Goal: Task Accomplishment & Management: Manage account settings

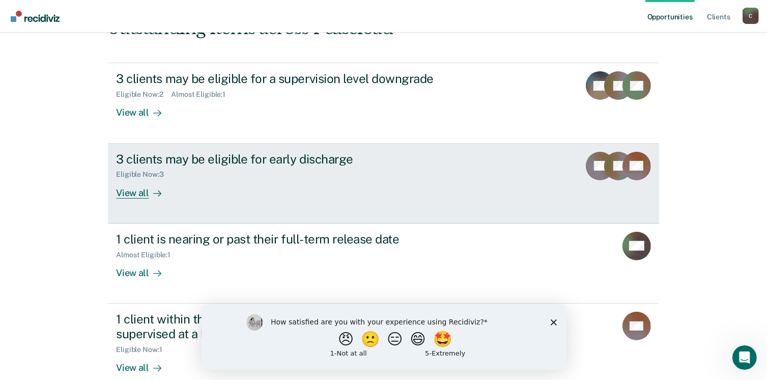
scroll to position [153, 0]
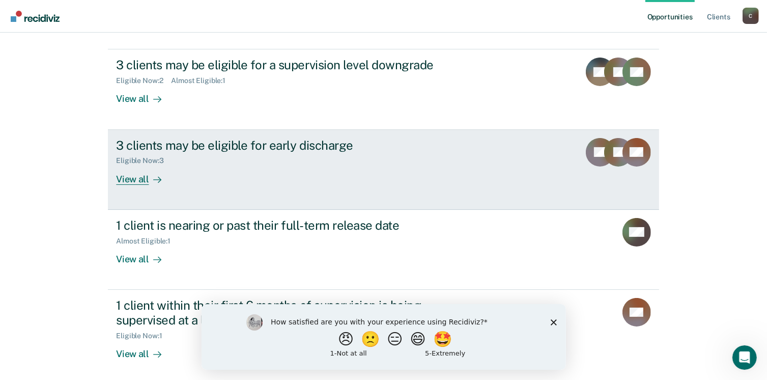
click at [149, 181] on div at bounding box center [155, 179] width 12 height 12
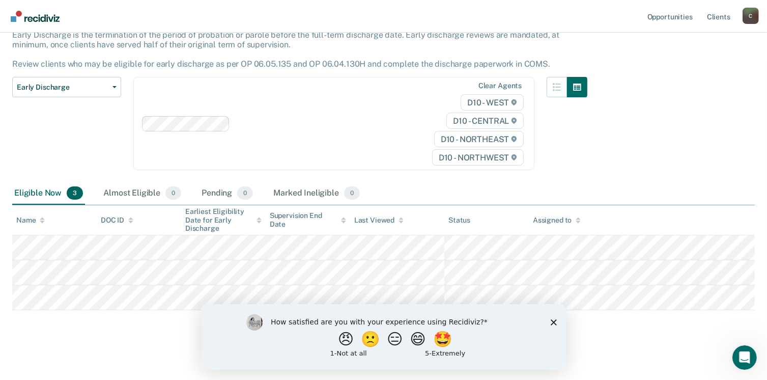
scroll to position [71, 0]
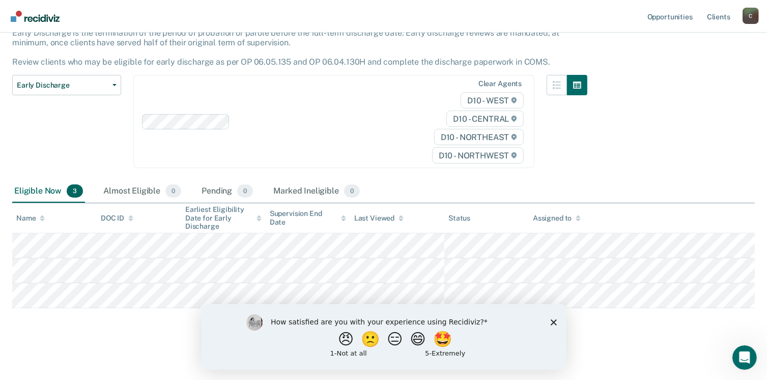
click at [554, 321] on polygon "Close survey" at bounding box center [553, 322] width 6 height 6
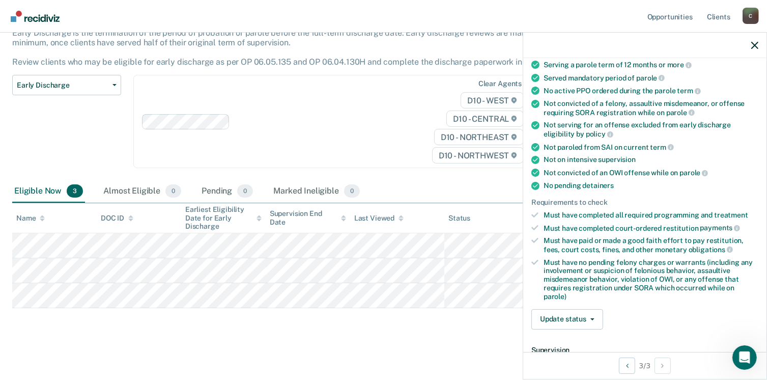
scroll to position [254, 0]
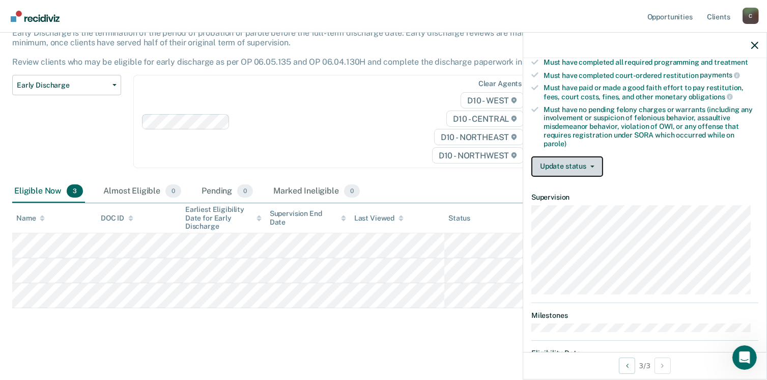
click at [600, 159] on button "Update status" at bounding box center [567, 166] width 72 height 20
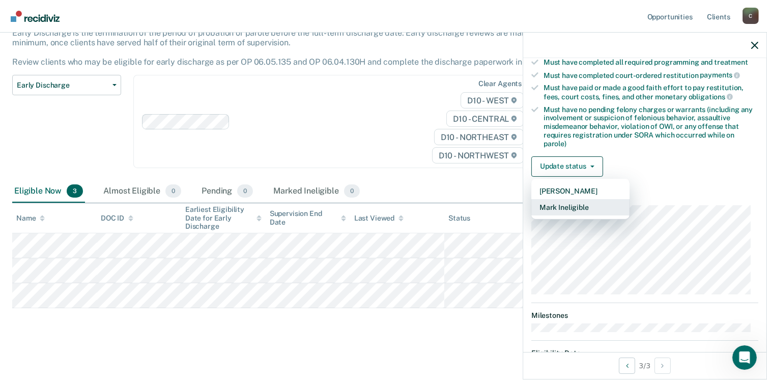
click at [590, 202] on button "Mark Ineligible" at bounding box center [580, 207] width 98 height 16
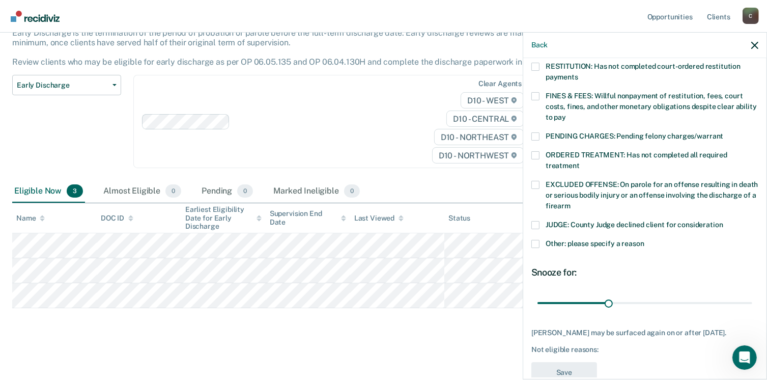
scroll to position [280, 0]
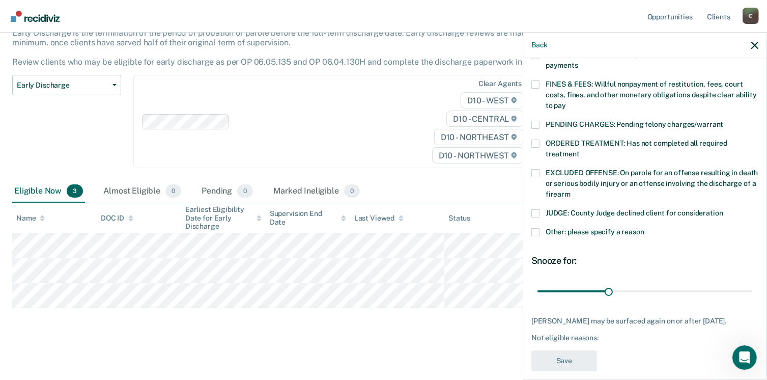
click at [539, 228] on span at bounding box center [535, 232] width 8 height 8
click at [644, 228] on input "Other: please specify a reason" at bounding box center [644, 228] width 0 height 0
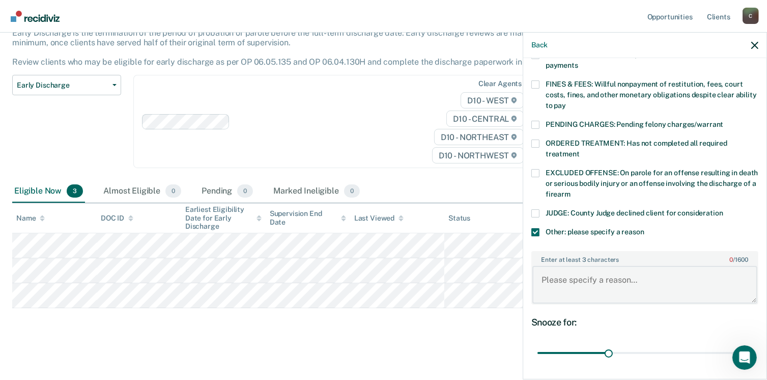
click at [673, 267] on textarea "Enter at least 3 characters 0 / 1600" at bounding box center [644, 285] width 225 height 38
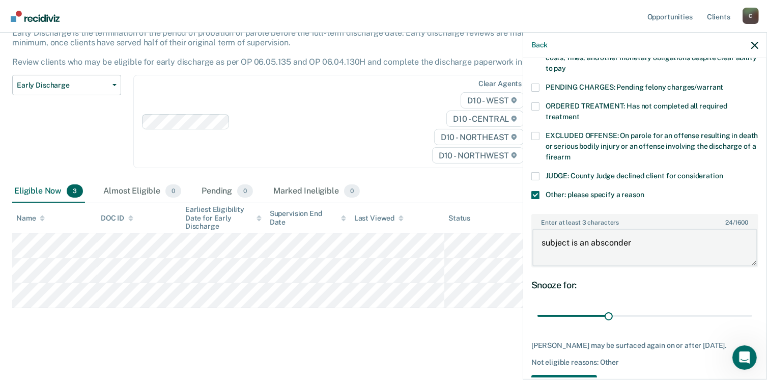
scroll to position [341, 0]
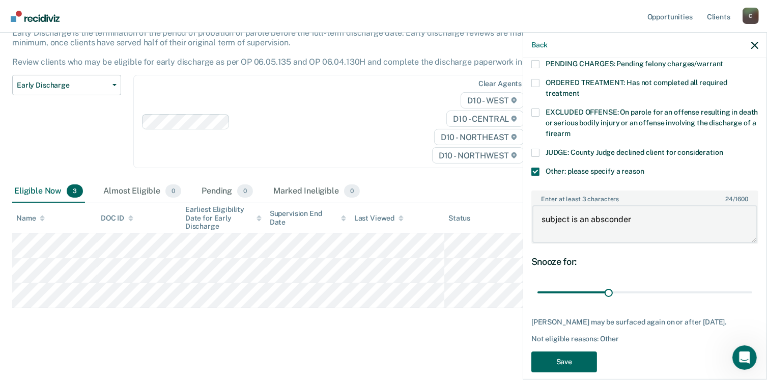
type textarea "subject is an absconder"
click at [566, 351] on button "Save" at bounding box center [564, 361] width 66 height 21
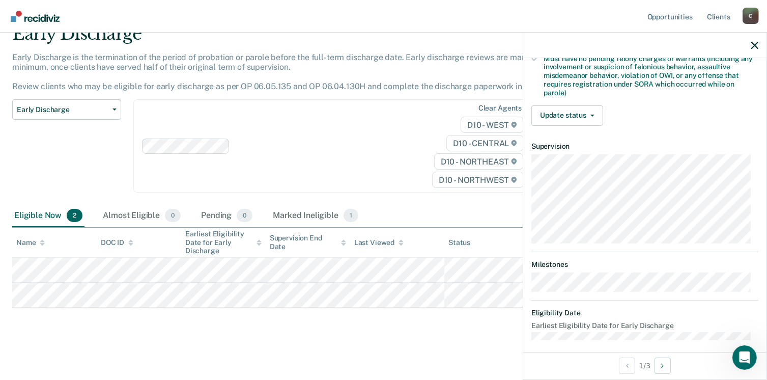
scroll to position [309, 0]
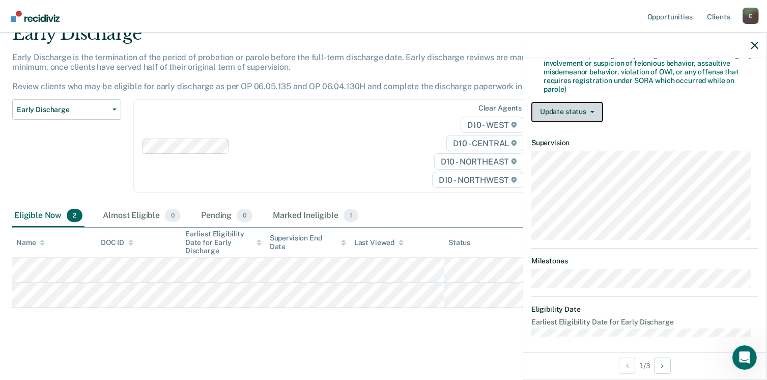
click at [595, 108] on button "Update status" at bounding box center [567, 112] width 72 height 20
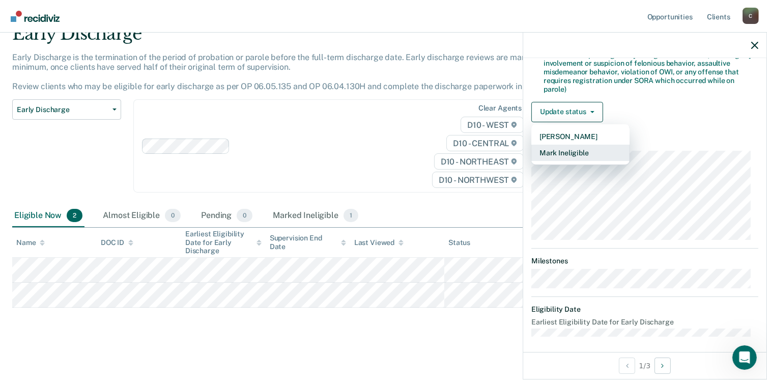
click at [572, 150] on button "Mark Ineligible" at bounding box center [580, 153] width 98 height 16
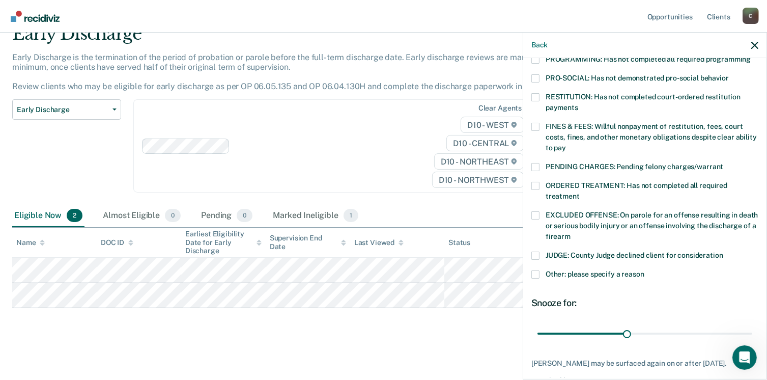
scroll to position [289, 0]
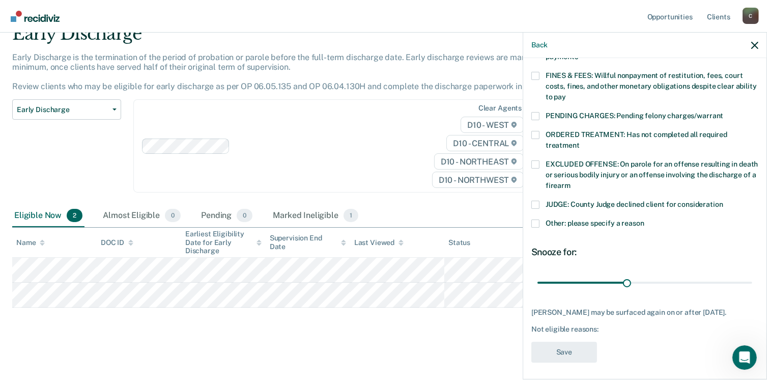
click at [535, 219] on span at bounding box center [535, 223] width 8 height 8
click at [644, 219] on input "Other: please specify a reason" at bounding box center [644, 219] width 0 height 0
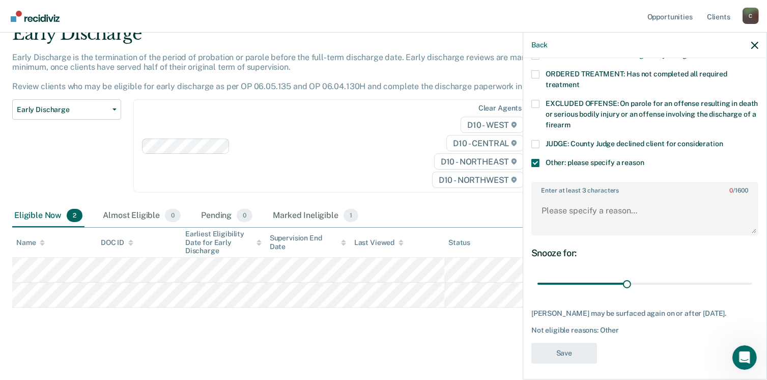
scroll to position [309, 0]
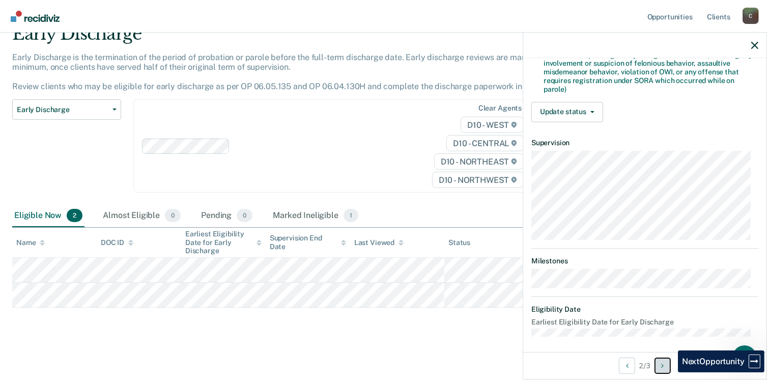
click at [670, 372] on button "Next Opportunity" at bounding box center [662, 365] width 16 height 16
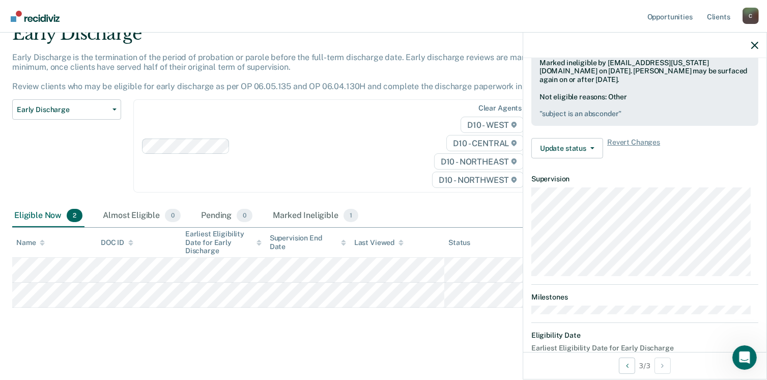
scroll to position [339, 0]
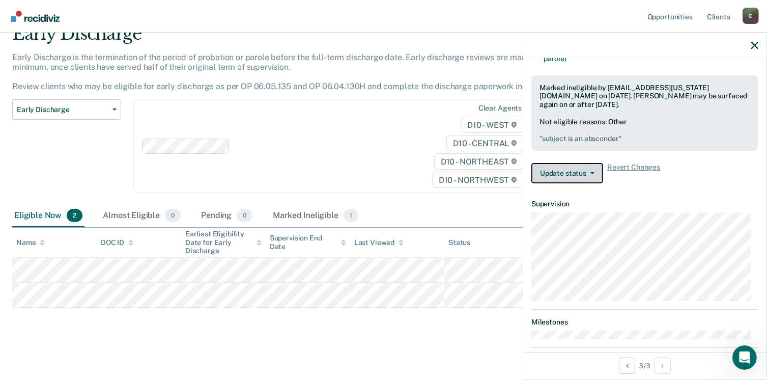
click at [596, 168] on button "Update status" at bounding box center [567, 173] width 72 height 20
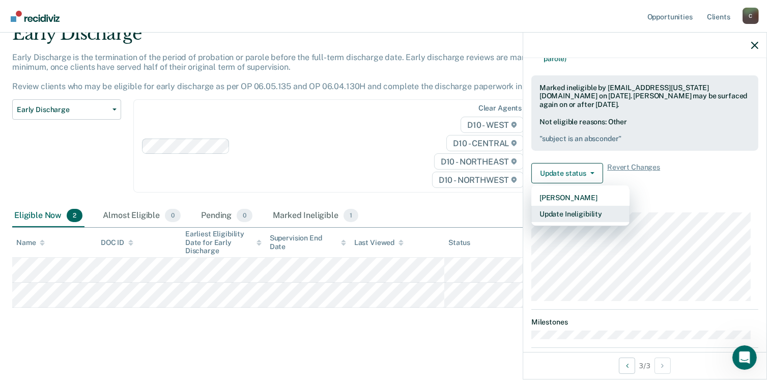
click at [585, 210] on button "Update Ineligibility" at bounding box center [580, 214] width 98 height 16
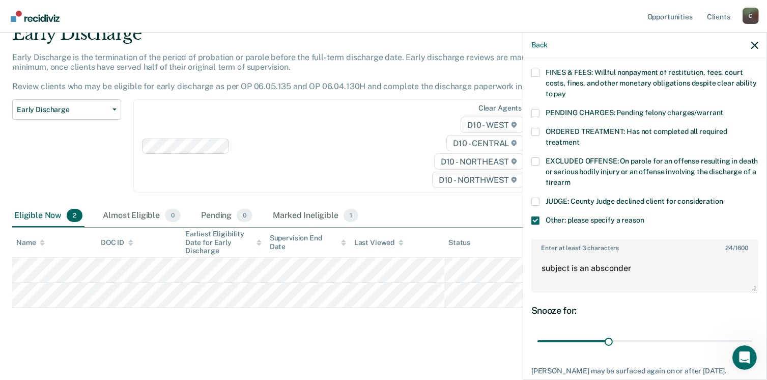
scroll to position [290, 0]
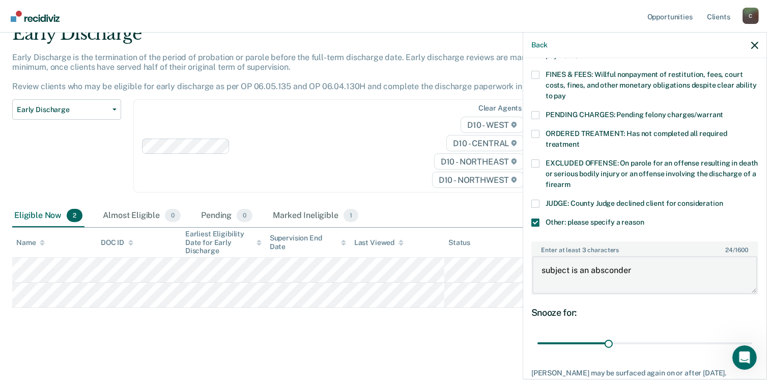
click at [657, 256] on textarea "subject is an absconder" at bounding box center [644, 275] width 225 height 38
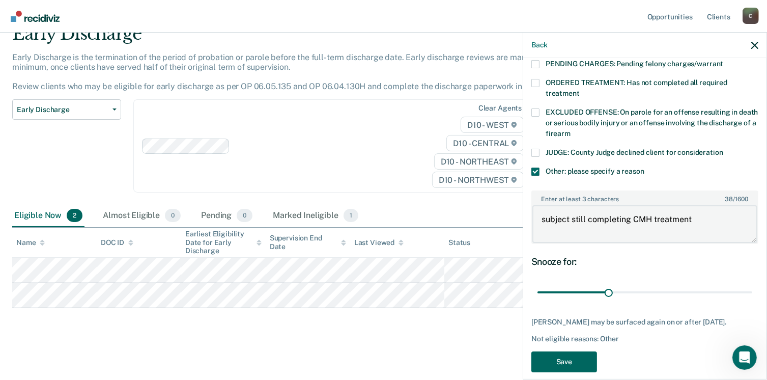
type textarea "subject still completing CMH treatment"
click at [583, 353] on button "Save" at bounding box center [564, 361] width 66 height 21
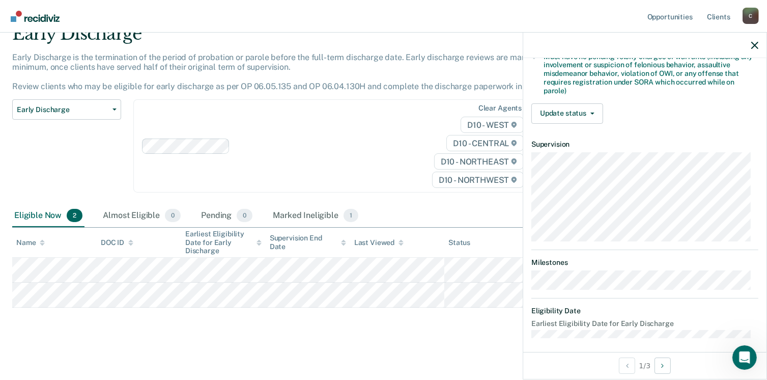
scroll to position [309, 0]
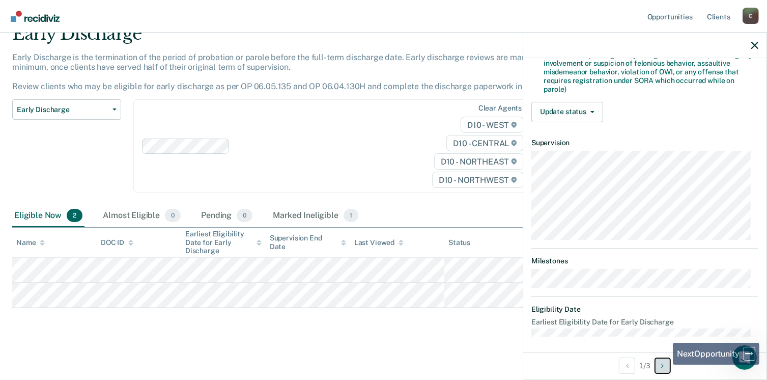
click at [666, 362] on button "Next Opportunity" at bounding box center [662, 365] width 16 height 16
click at [664, 370] on button "Next Opportunity" at bounding box center [662, 365] width 16 height 16
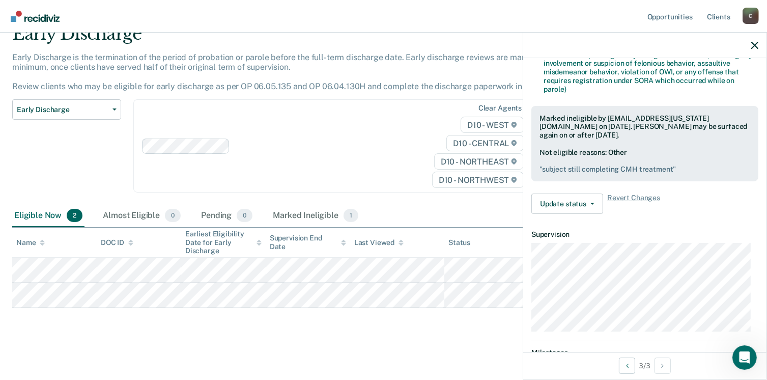
scroll to position [390, 0]
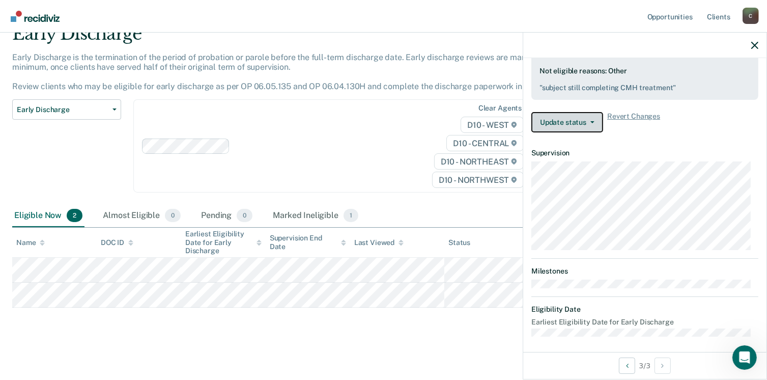
click at [593, 114] on button "Update status" at bounding box center [567, 122] width 72 height 20
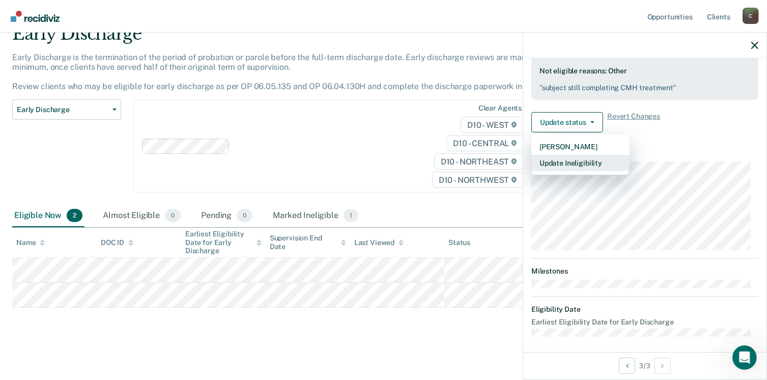
click at [563, 156] on button "Update Ineligibility" at bounding box center [580, 163] width 98 height 16
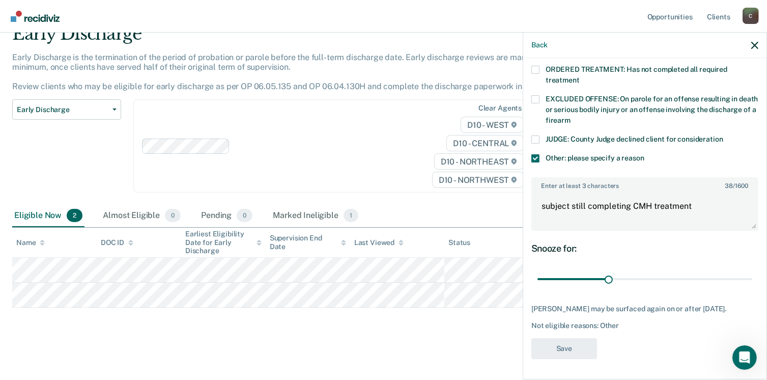
scroll to position [341, 0]
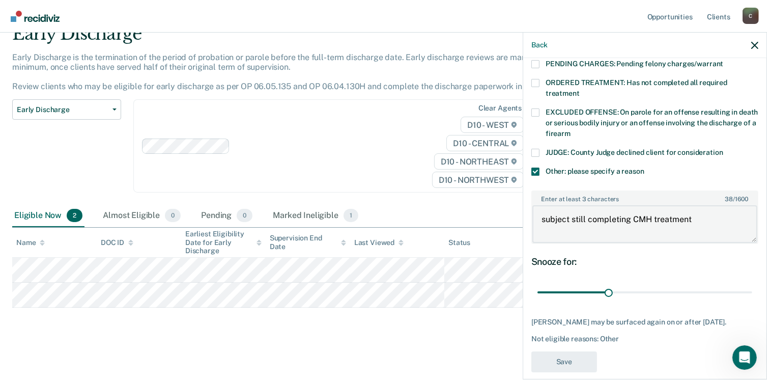
click at [706, 210] on textarea "subject still completing CMH treatment" at bounding box center [644, 224] width 225 height 38
type textarea "s"
type textarea "subject still completing CMH treatment"
click at [568, 351] on button "Save" at bounding box center [564, 361] width 66 height 21
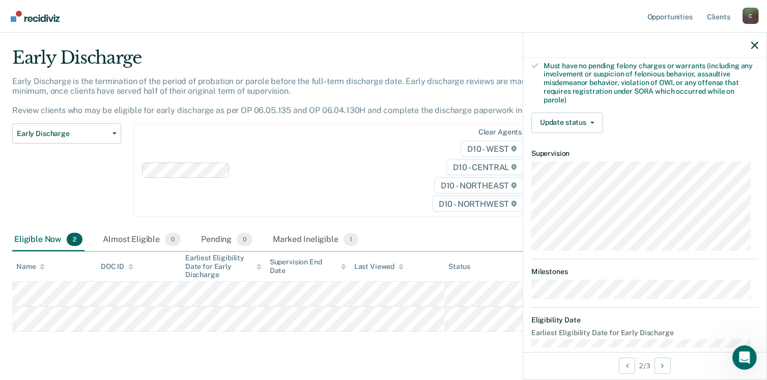
scroll to position [0, 0]
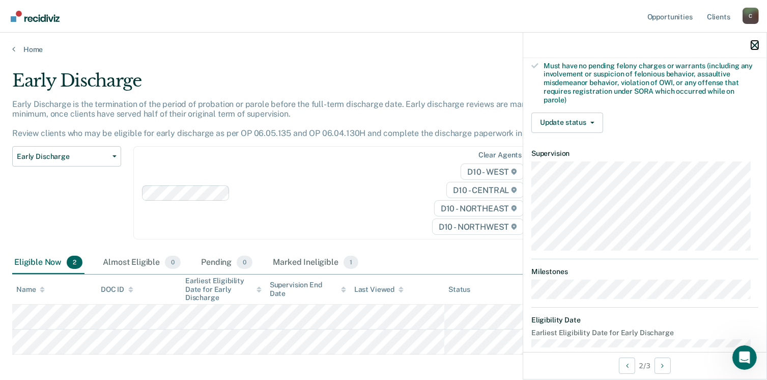
click at [755, 49] on div at bounding box center [644, 45] width 243 height 25
click at [763, 41] on div at bounding box center [644, 45] width 243 height 25
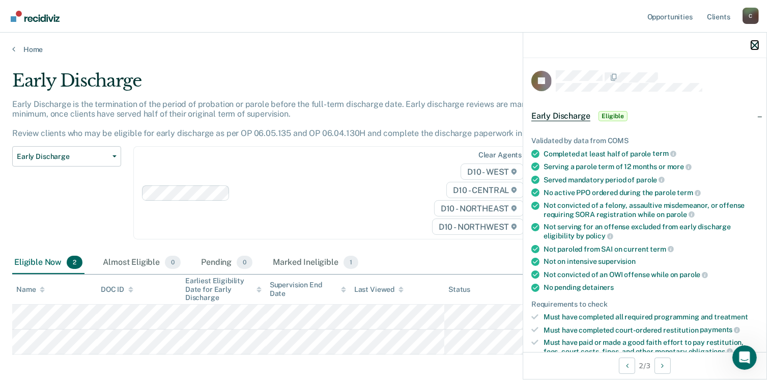
click at [757, 49] on icon "button" at bounding box center [754, 45] width 7 height 7
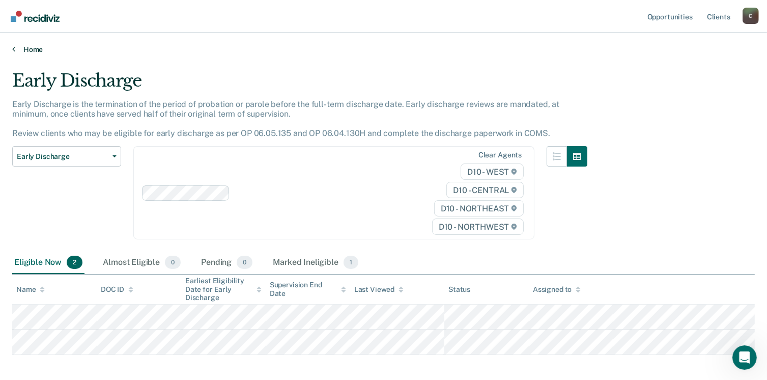
click at [17, 52] on link "Home" at bounding box center [383, 49] width 742 height 9
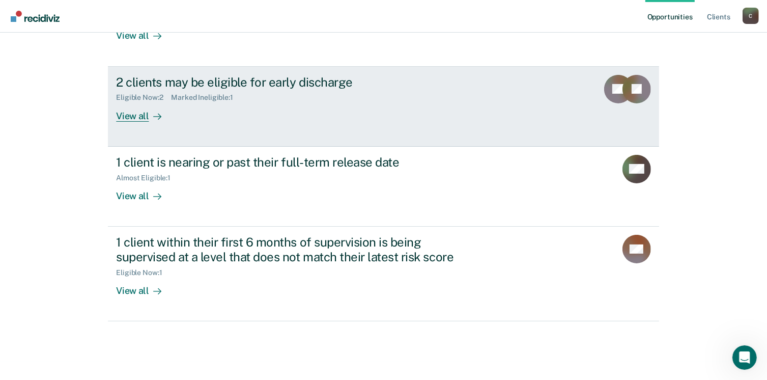
scroll to position [218, 0]
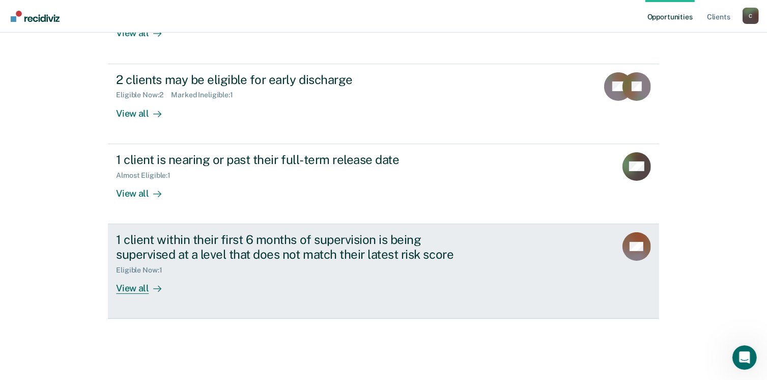
click at [448, 273] on div "Eligible Now : 1" at bounding box center [294, 268] width 357 height 13
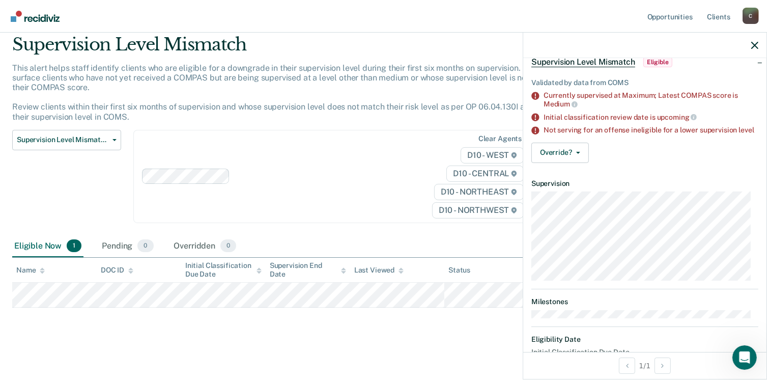
scroll to position [144, 0]
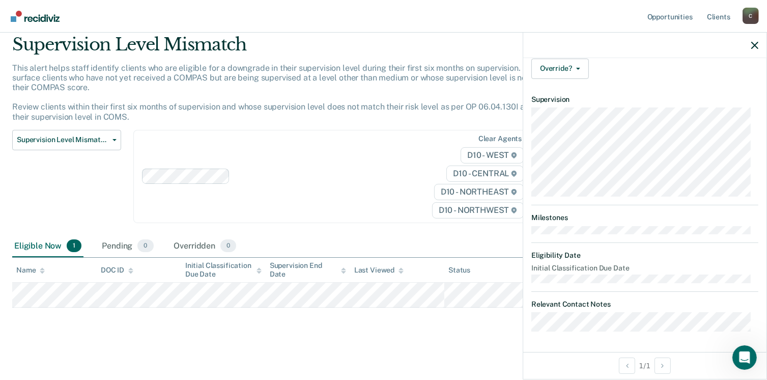
click at [478, 343] on main "Supervision Level Mismatch This alert helps staff identify clients who are elig…" at bounding box center [383, 198] width 767 height 360
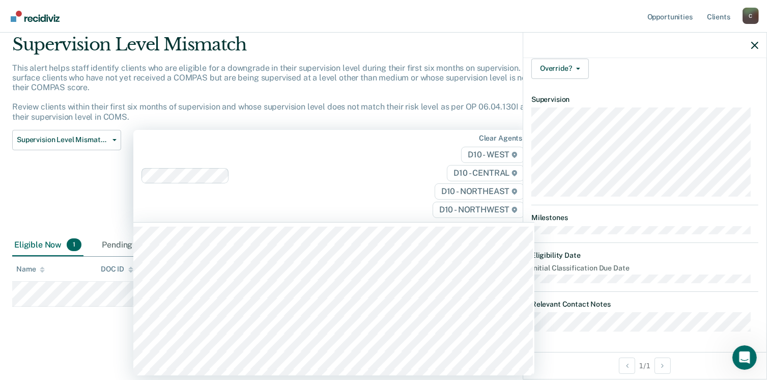
click at [373, 210] on div "Clear agents D10 - WEST D10 - CENTRAL D10 - NORTHEAST D10 - NORTHWEST" at bounding box center [333, 176] width 401 height 92
click at [416, 35] on div "Supervision Level Mismatch" at bounding box center [299, 49] width 575 height 29
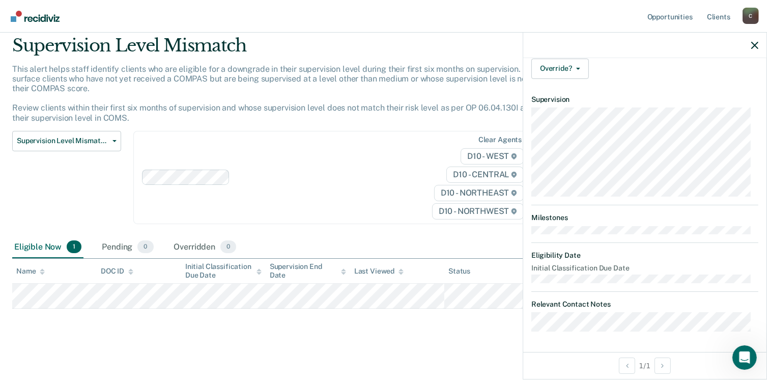
click at [363, 149] on div "Clear agents D10 - WEST D10 - CENTRAL D10 - NORTHEAST D10 - NORTHWEST" at bounding box center [333, 177] width 401 height 93
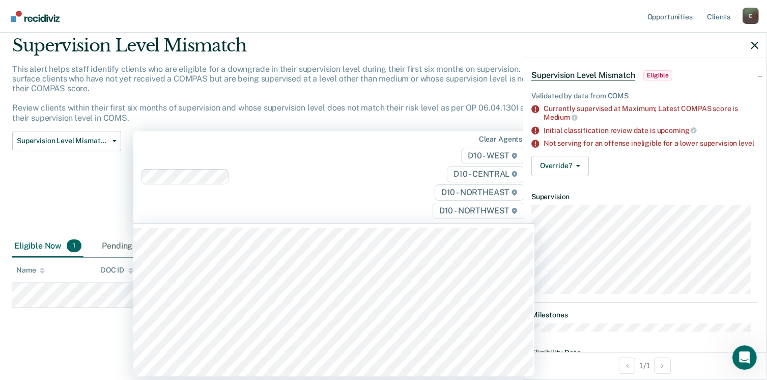
scroll to position [144, 0]
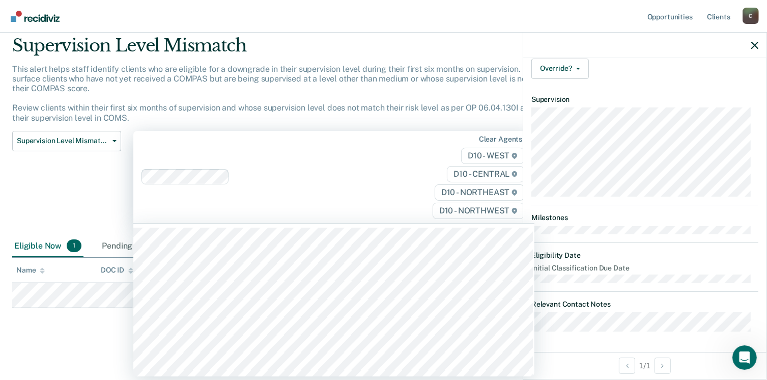
click at [409, 171] on div at bounding box center [322, 177] width 177 height 12
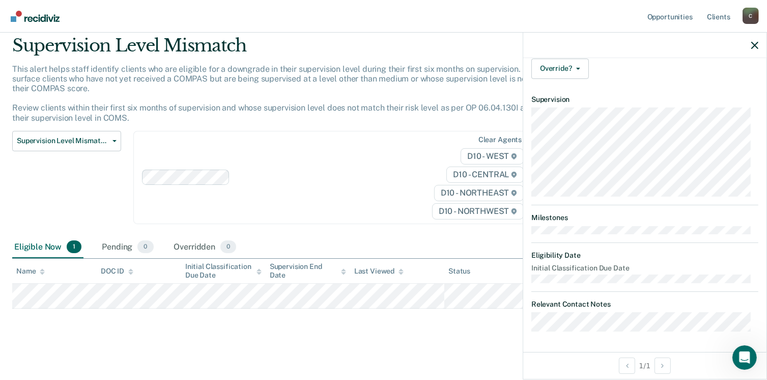
scroll to position [36, 0]
click at [757, 46] on icon "button" at bounding box center [754, 45] width 7 height 7
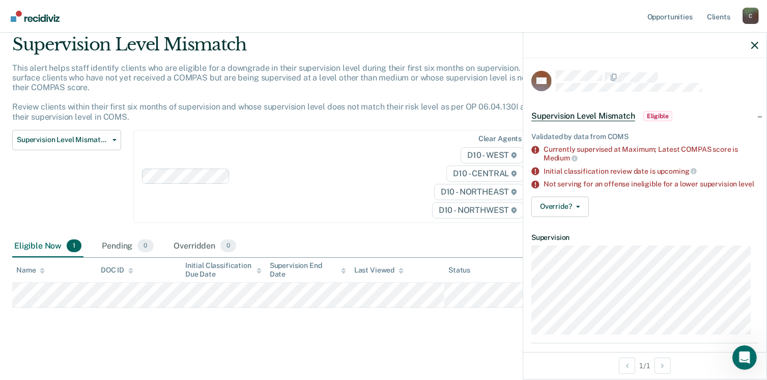
scroll to position [0, 0]
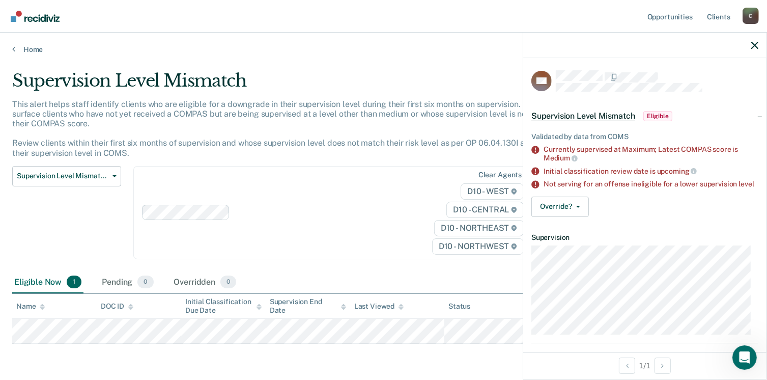
click at [655, 116] on span "Eligible" at bounding box center [657, 116] width 29 height 10
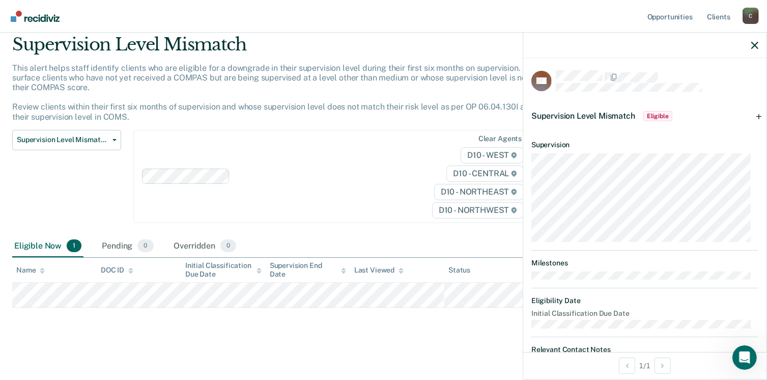
click at [660, 117] on span "Eligible" at bounding box center [657, 116] width 29 height 10
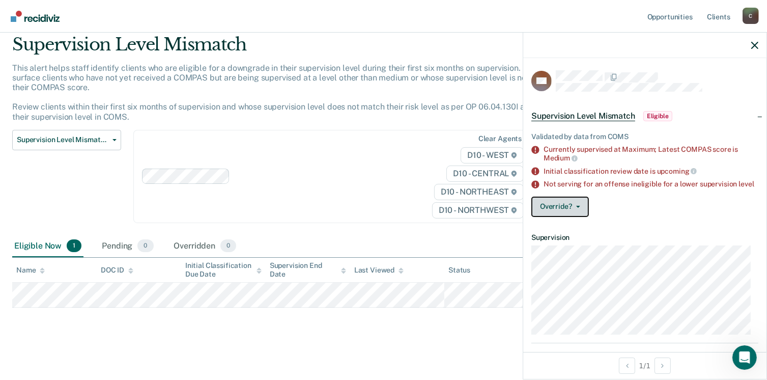
click at [571, 214] on button "Override?" at bounding box center [560, 206] width 58 height 20
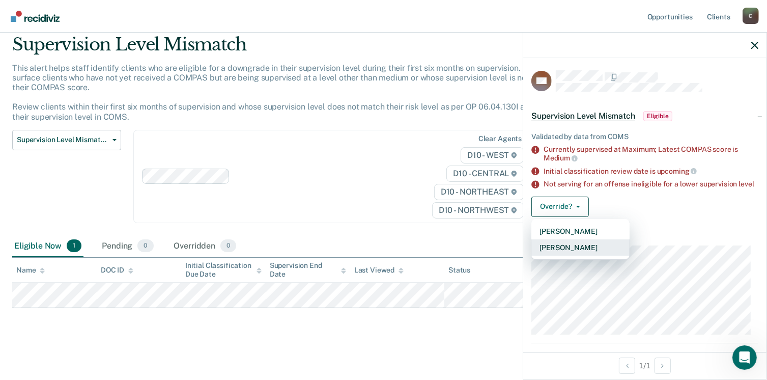
click at [580, 255] on button "[PERSON_NAME]" at bounding box center [580, 247] width 98 height 16
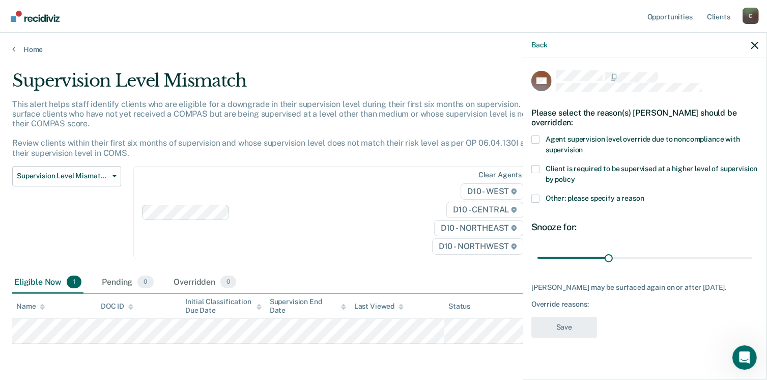
click at [539, 194] on span at bounding box center [535, 198] width 8 height 8
click at [644, 194] on input "Other: please specify a reason" at bounding box center [644, 194] width 0 height 0
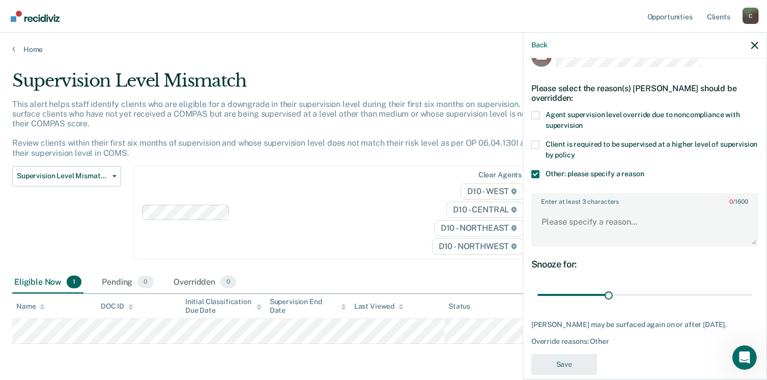
scroll to position [38, 0]
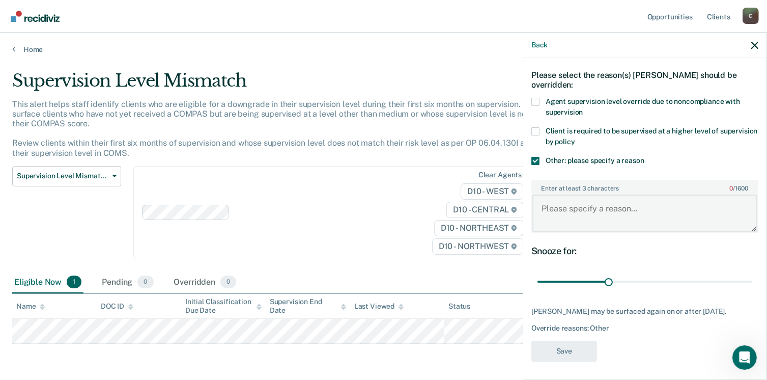
click at [716, 225] on textarea "Enter at least 3 characters 0 / 1600" at bounding box center [644, 213] width 225 height 38
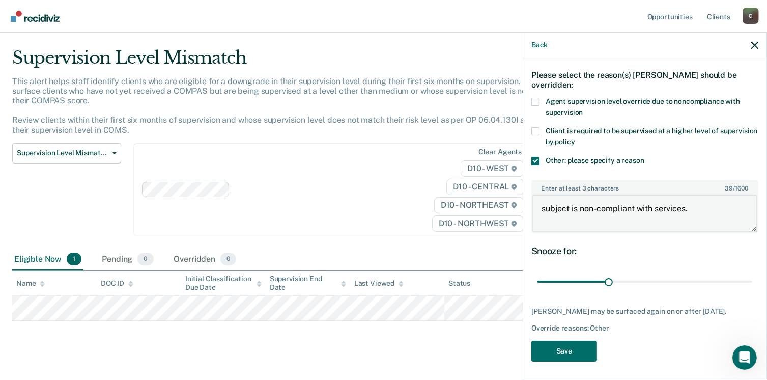
scroll to position [36, 0]
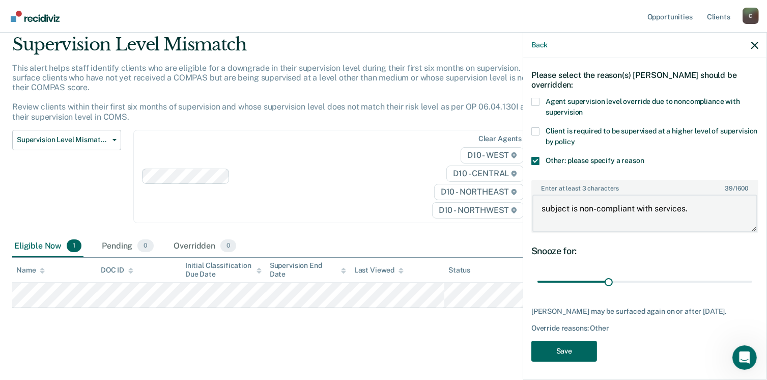
type textarea "subject is non-compliant with services."
click at [579, 349] on button "Save" at bounding box center [564, 350] width 66 height 21
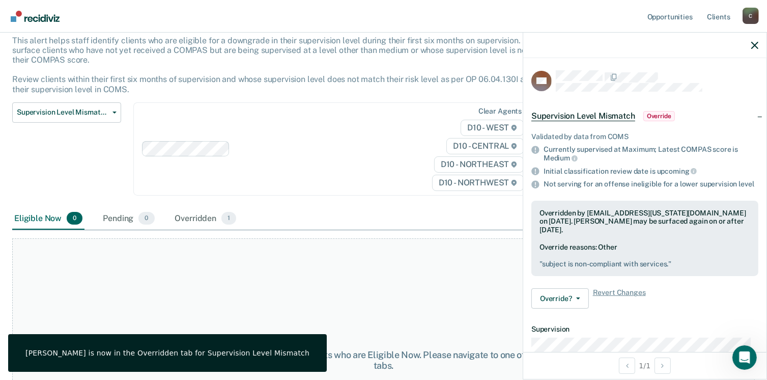
scroll to position [0, 0]
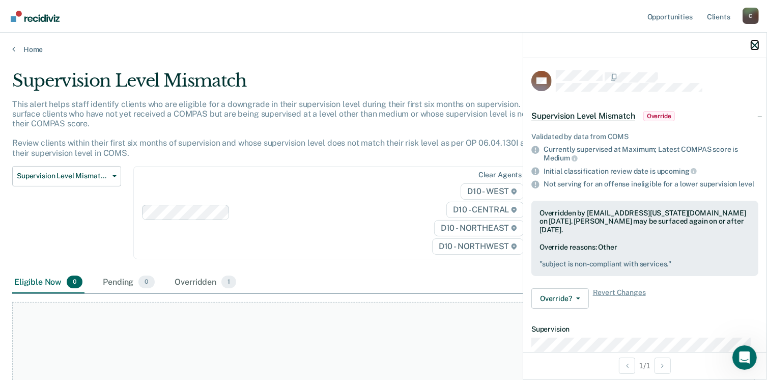
click at [758, 46] on icon "button" at bounding box center [754, 45] width 7 height 7
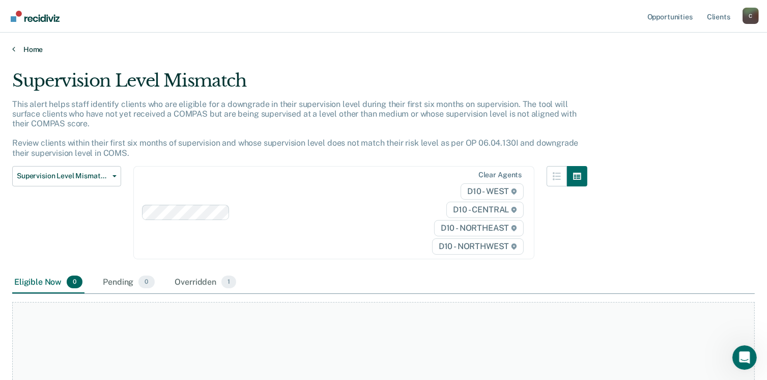
click at [20, 51] on link "Home" at bounding box center [383, 49] width 742 height 9
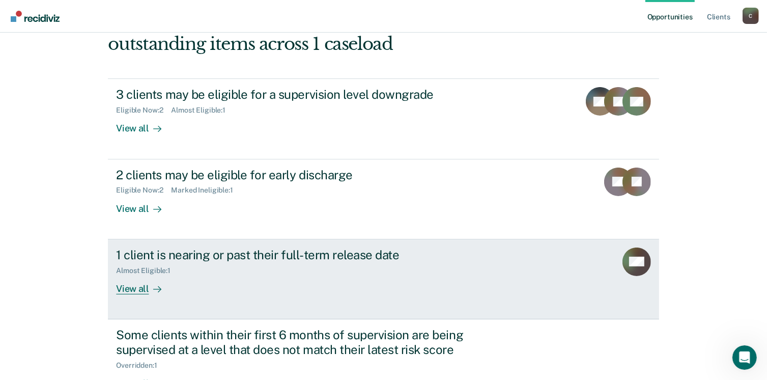
scroll to position [204, 0]
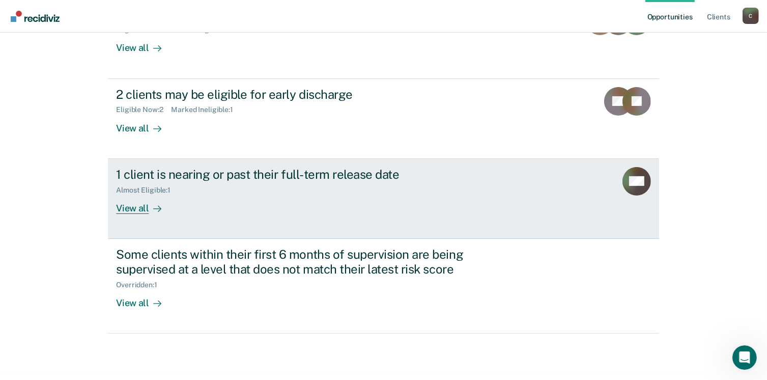
click at [644, 190] on rect at bounding box center [636, 181] width 28 height 28
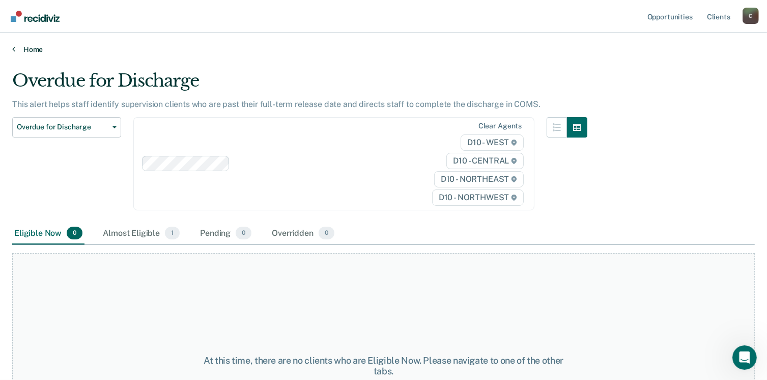
click at [14, 49] on icon at bounding box center [13, 49] width 3 height 8
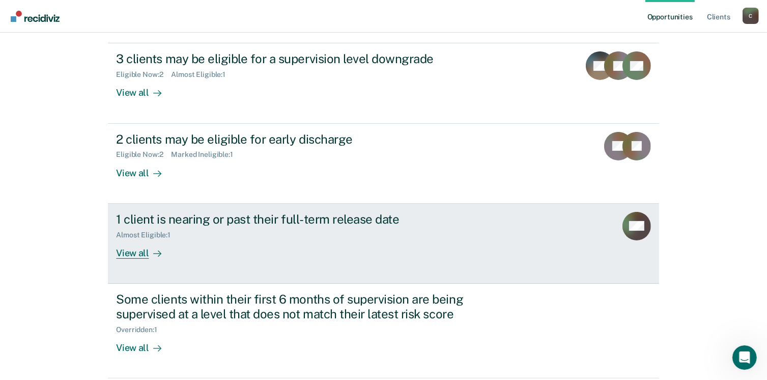
scroll to position [167, 0]
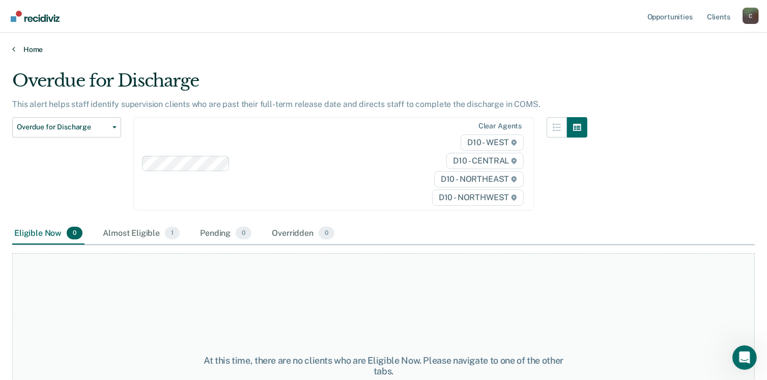
click at [34, 49] on link "Home" at bounding box center [383, 49] width 742 height 9
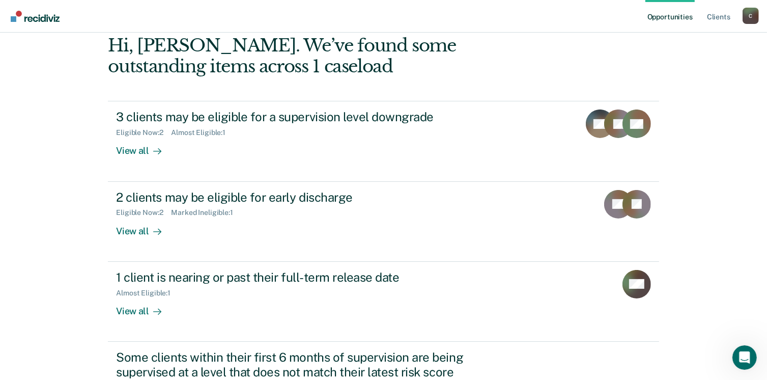
scroll to position [102, 0]
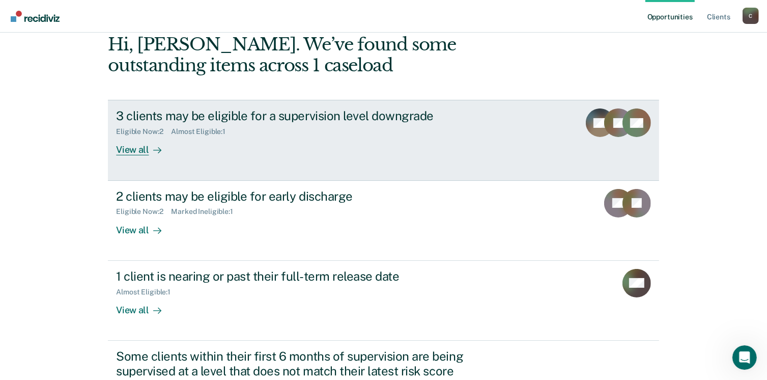
click at [613, 123] on icon at bounding box center [610, 128] width 36 height 40
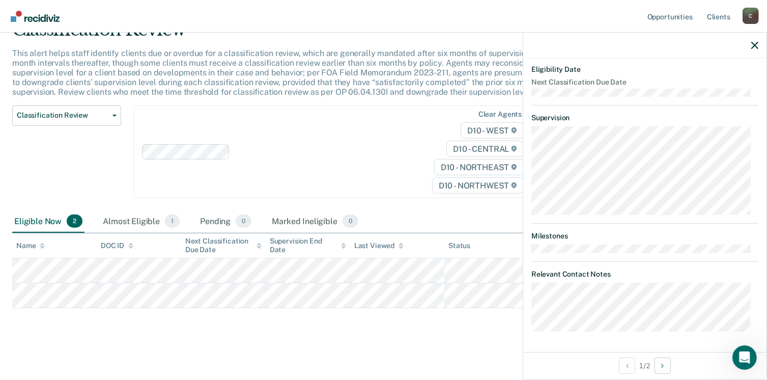
scroll to position [220, 0]
click at [669, 369] on button "Next Opportunity" at bounding box center [662, 365] width 16 height 16
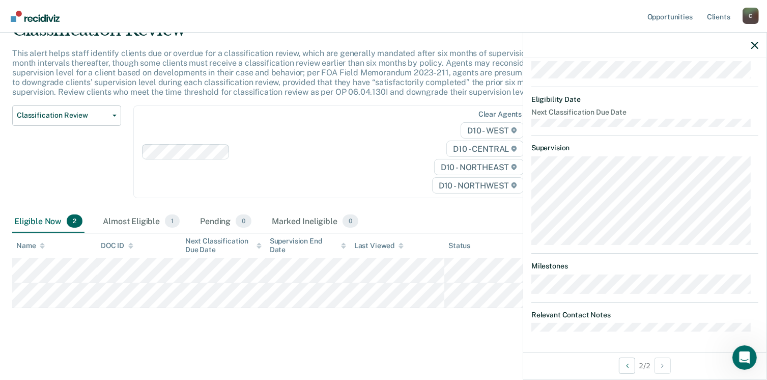
click at [648, 336] on div "RJ Classification Review Eligible Validated by data from COMS Recommended class…" at bounding box center [644, 205] width 243 height 294
click at [651, 335] on div "RJ Classification Review Eligible Validated by data from COMS Recommended class…" at bounding box center [644, 205] width 243 height 294
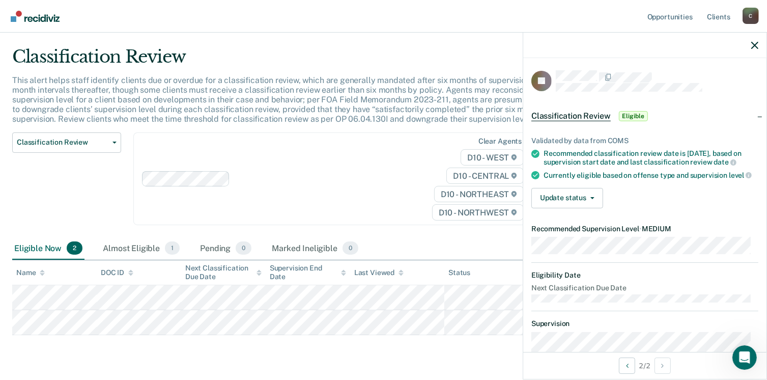
scroll to position [0, 0]
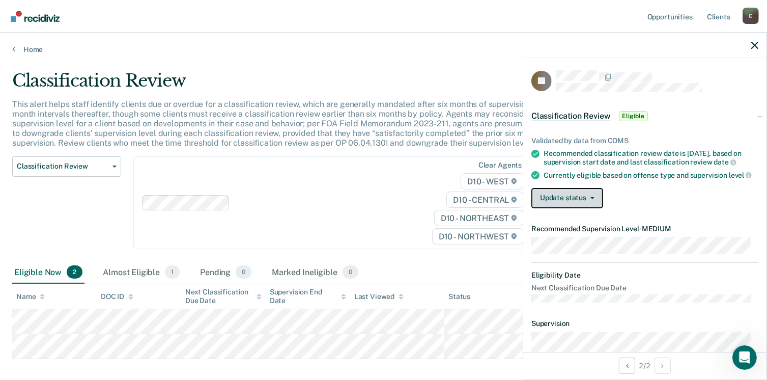
click at [592, 199] on icon "button" at bounding box center [592, 198] width 4 height 2
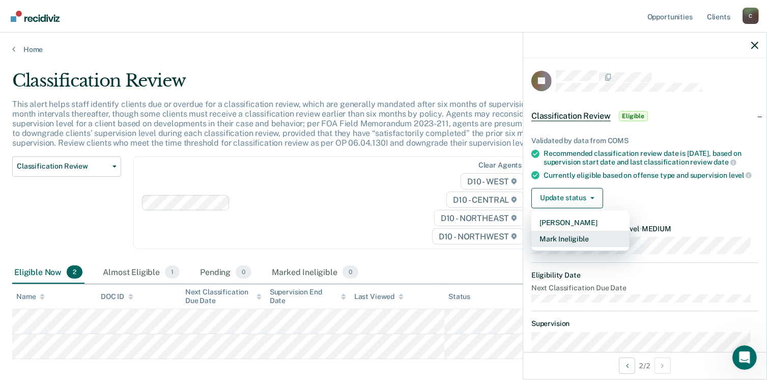
click at [585, 247] on button "Mark Ineligible" at bounding box center [580, 239] width 98 height 16
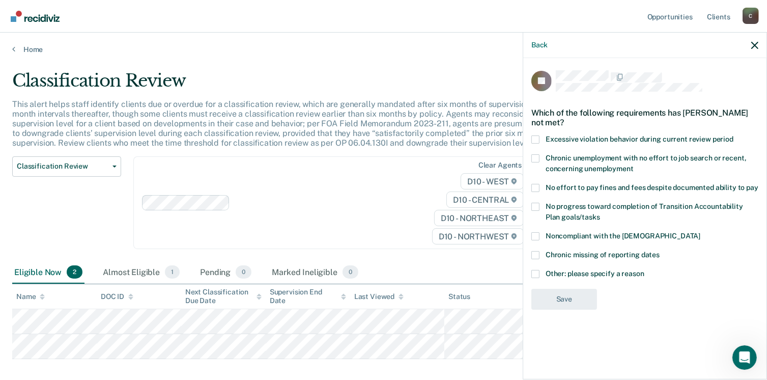
click at [538, 276] on label "Other: please specify a reason" at bounding box center [644, 275] width 227 height 11
click at [644, 270] on input "Other: please specify a reason" at bounding box center [644, 270] width 0 height 0
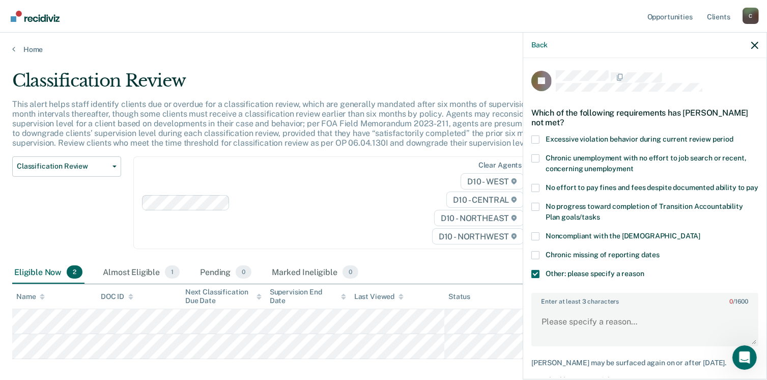
scroll to position [63, 0]
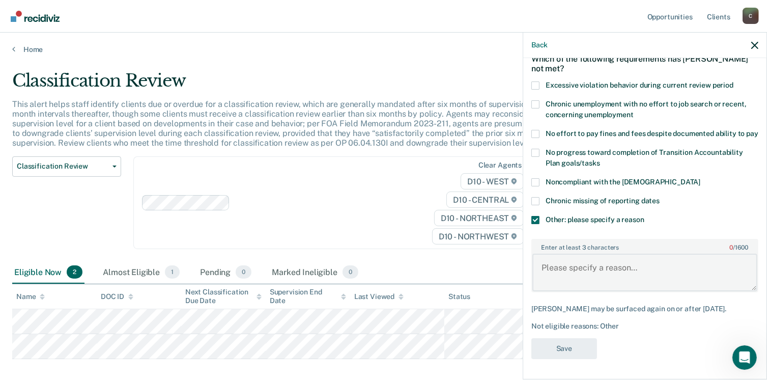
click at [666, 276] on textarea "Enter at least 3 characters 0 / 1600" at bounding box center [644, 272] width 225 height 38
type textarea "Subject is non-compliant with parole"
click at [560, 343] on button "Save" at bounding box center [564, 348] width 66 height 21
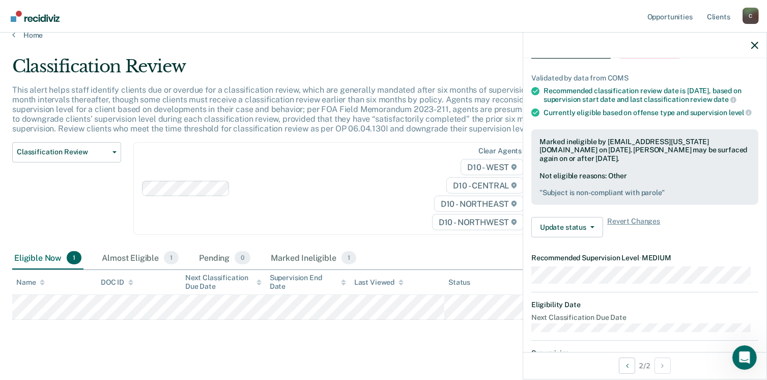
scroll to position [26, 0]
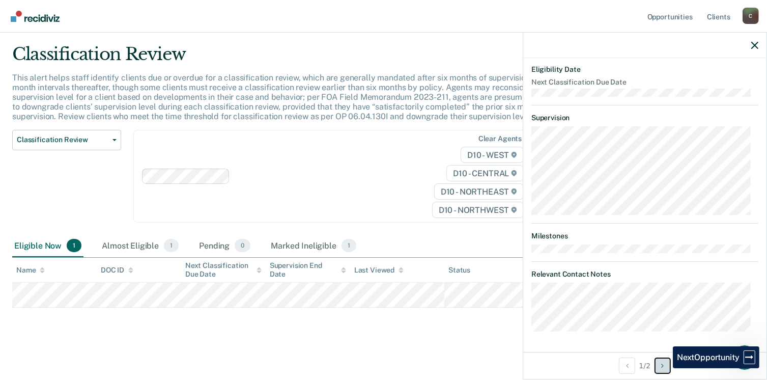
click at [664, 367] on icon "Next Opportunity" at bounding box center [662, 365] width 3 height 7
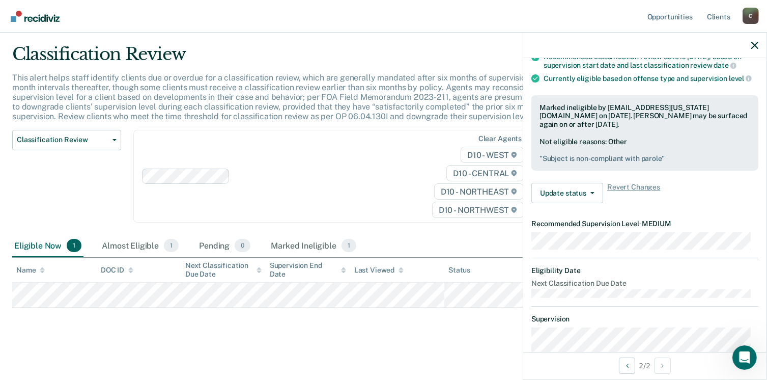
scroll to position [0, 0]
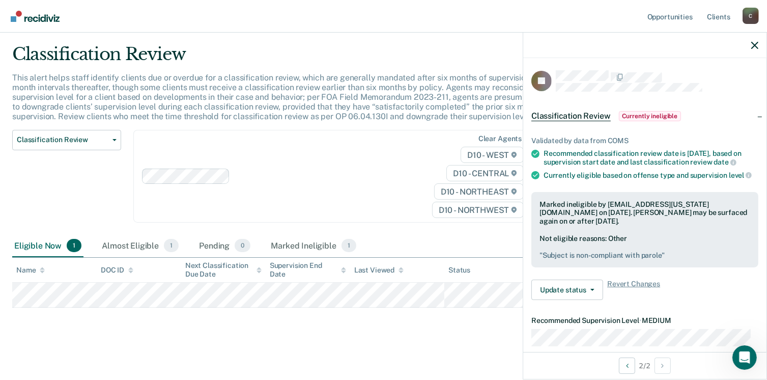
click at [643, 116] on span "Currently ineligible" at bounding box center [650, 116] width 63 height 10
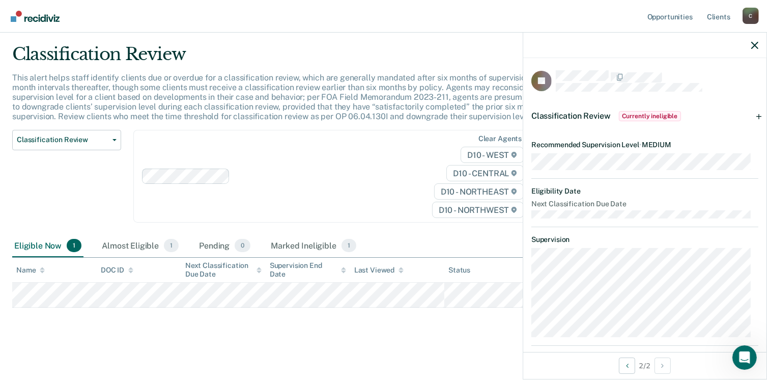
scroll to position [90, 0]
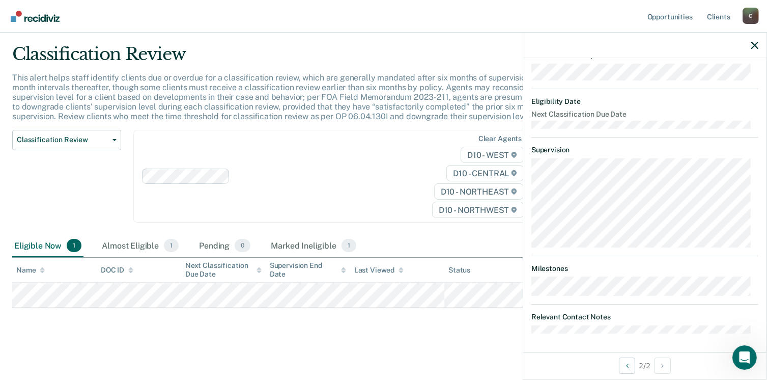
click at [660, 334] on div "RJ Classification Review Currently ineligible Validated by data from COMS Recom…" at bounding box center [644, 205] width 243 height 294
click at [654, 369] on div "2 / 2" at bounding box center [644, 365] width 243 height 27
drag, startPoint x: 622, startPoint y: 367, endPoint x: 721, endPoint y: 264, distance: 142.5
click at [627, 365] on button "Previous Opportunity" at bounding box center [627, 365] width 16 height 16
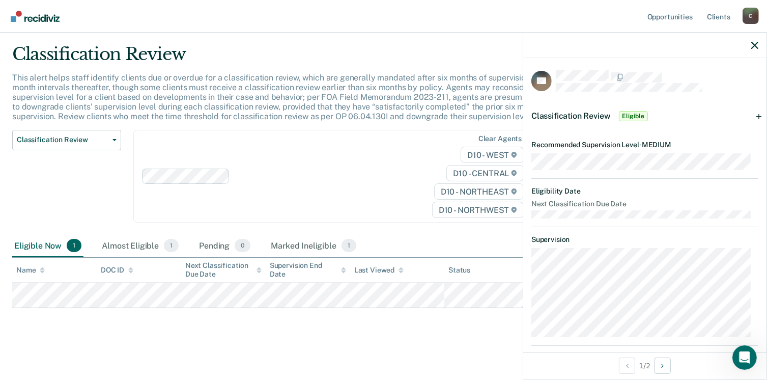
scroll to position [120, 0]
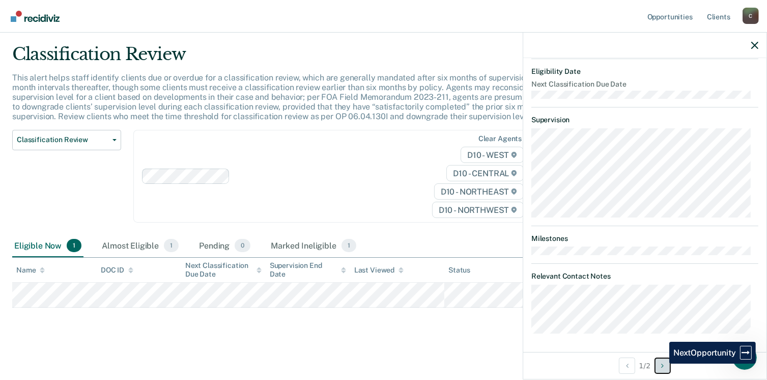
click at [662, 363] on button "Next Opportunity" at bounding box center [662, 365] width 16 height 16
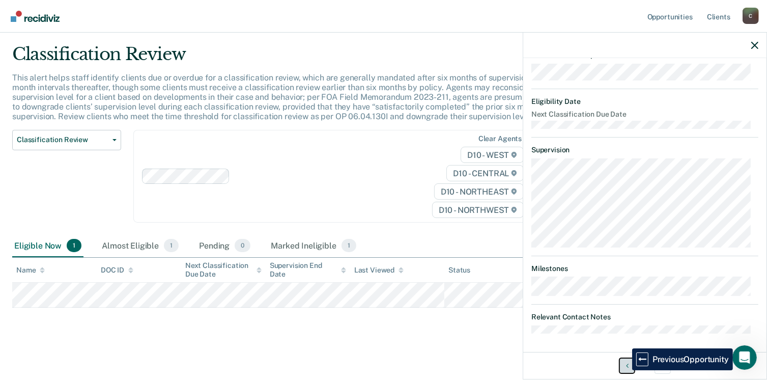
click at [624, 370] on button "Previous Opportunity" at bounding box center [627, 365] width 16 height 16
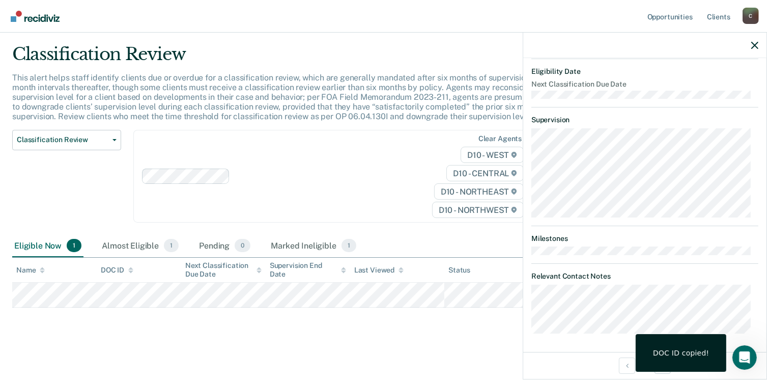
scroll to position [0, 0]
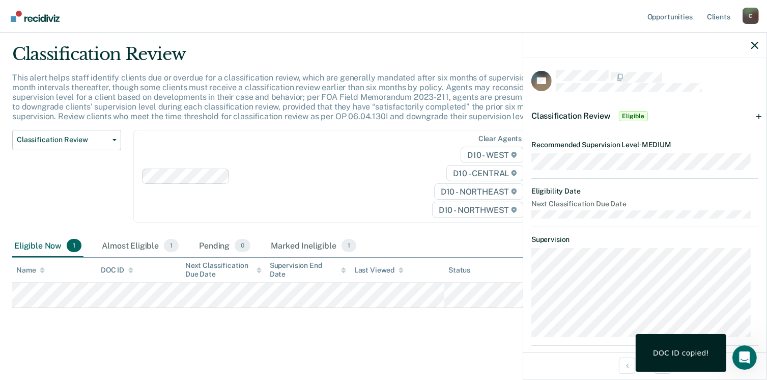
click at [747, 75] on div at bounding box center [657, 76] width 203 height 13
click at [757, 44] on icon "button" at bounding box center [754, 45] width 7 height 7
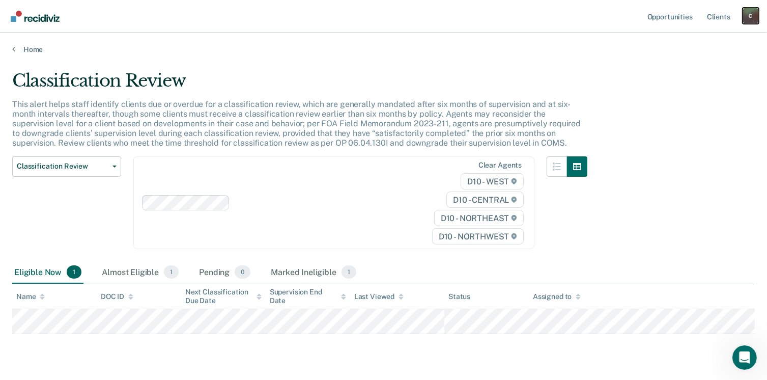
click at [753, 15] on div "C" at bounding box center [750, 16] width 16 height 16
click at [24, 45] on link "Home" at bounding box center [383, 49] width 742 height 9
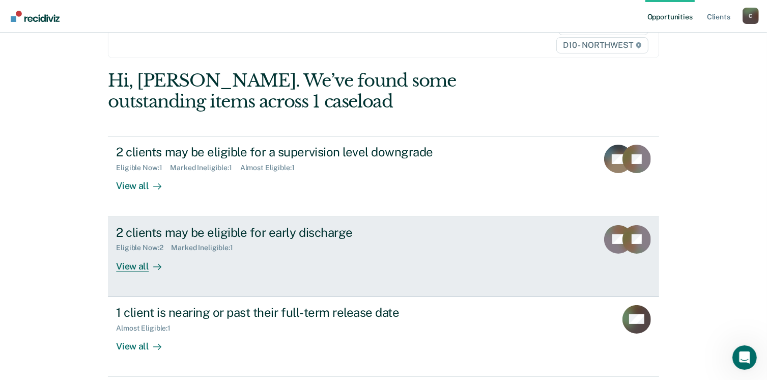
scroll to position [117, 0]
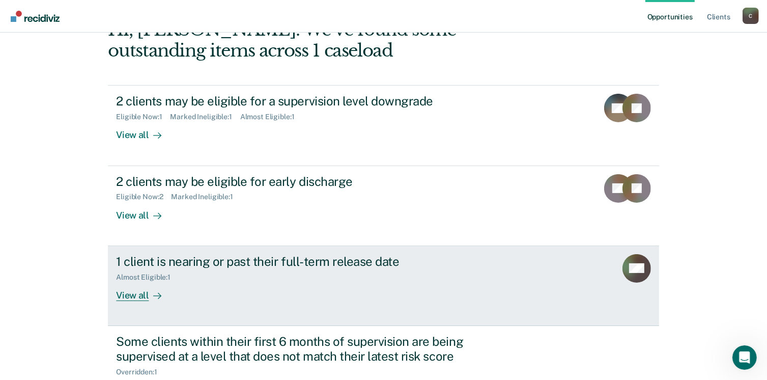
click at [140, 291] on div "View all" at bounding box center [144, 291] width 57 height 20
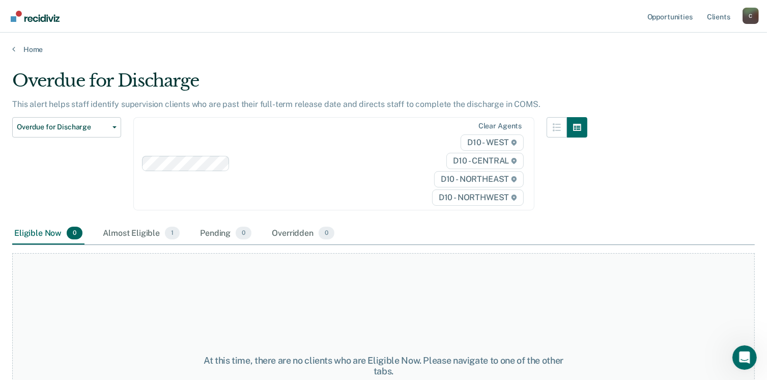
click at [69, 239] on div "Eligible Now 0" at bounding box center [48, 233] width 72 height 22
click at [16, 50] on link "Home" at bounding box center [383, 49] width 742 height 9
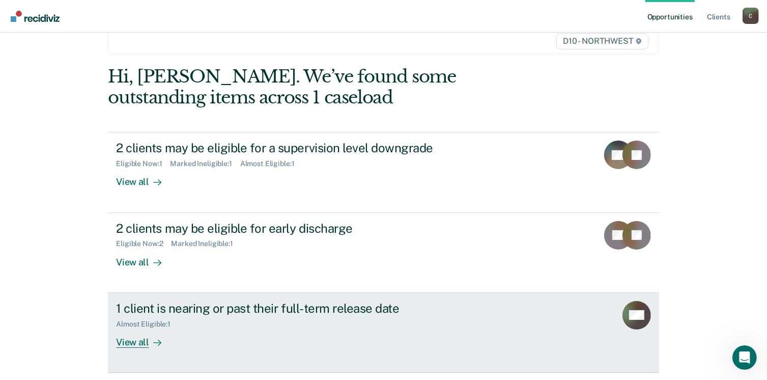
scroll to position [66, 0]
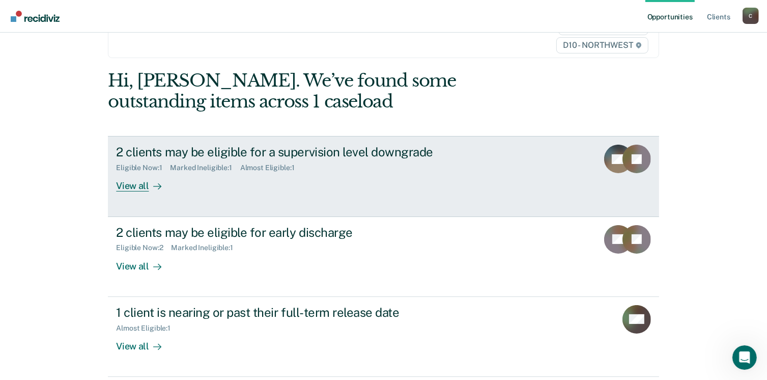
click at [409, 167] on div "Eligible Now : 1 Marked Ineligible : 1 Almost Eligible : 1" at bounding box center [294, 165] width 357 height 13
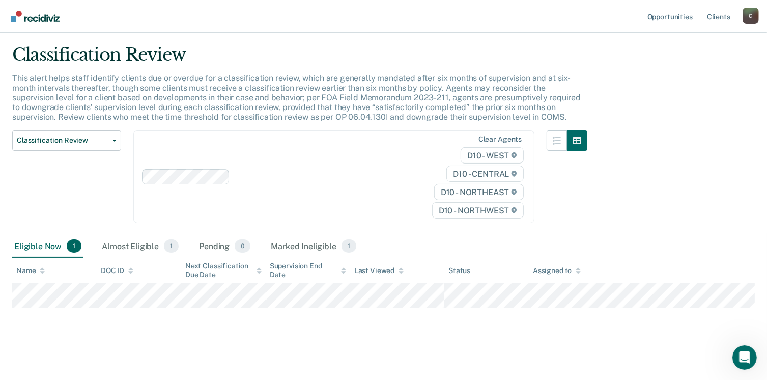
scroll to position [26, 0]
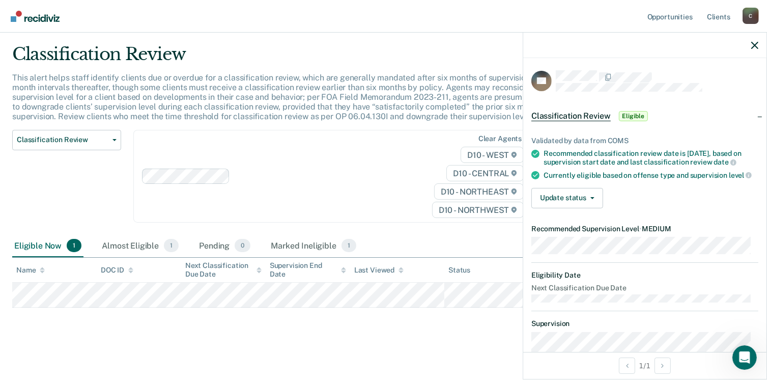
click at [410, 222] on div "Classification Review Classification Review Early Discharge Minimum Telephone R…" at bounding box center [299, 182] width 575 height 105
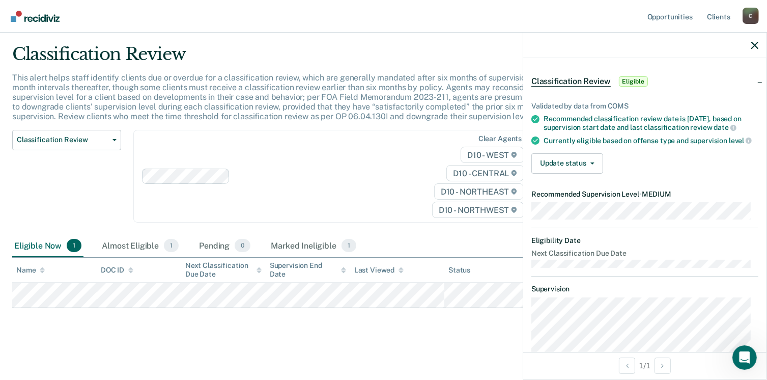
scroll to position [0, 0]
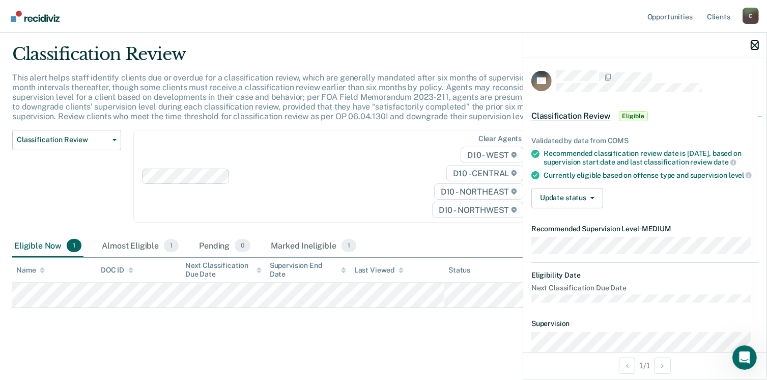
click at [757, 48] on icon "button" at bounding box center [754, 45] width 7 height 7
click at [203, 307] on div "Classification Review This alert helps staff identify clients due or overdue fo…" at bounding box center [383, 190] width 742 height 293
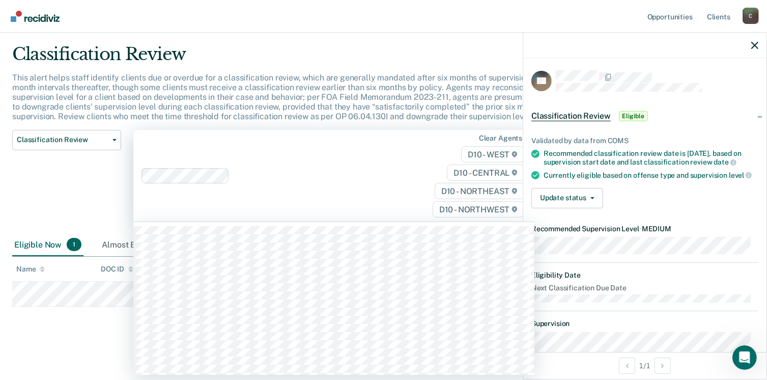
click at [278, 198] on div "Clear agents D10 - WEST D10 - CENTRAL D10 - NORTHEAST D10 - NORTHWEST" at bounding box center [333, 176] width 401 height 92
click at [756, 45] on icon "button" at bounding box center [754, 45] width 7 height 7
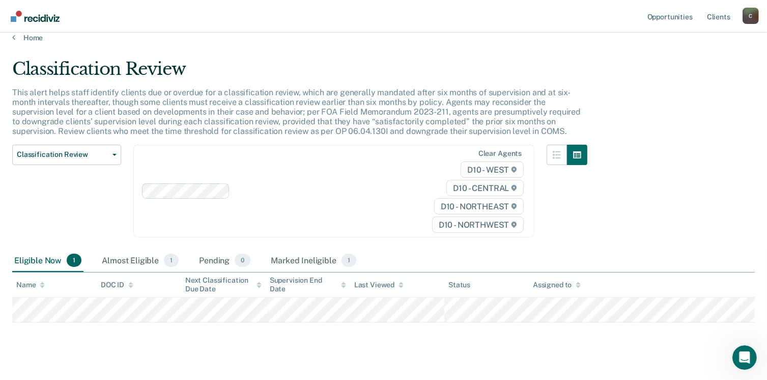
scroll to position [0, 0]
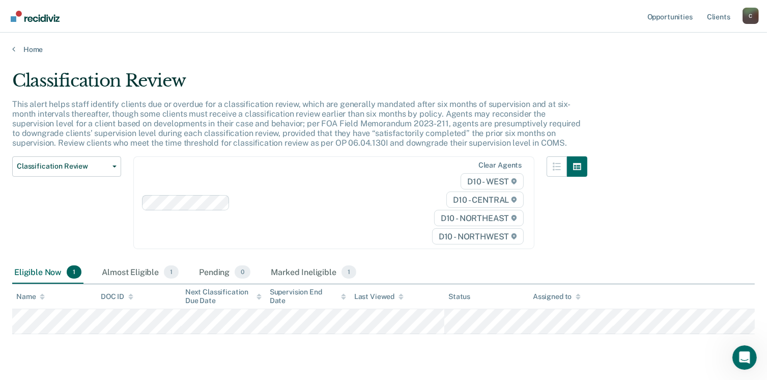
click at [21, 54] on main "Classification Review This alert helps staff identify clients due or overdue fo…" at bounding box center [383, 229] width 767 height 350
click at [27, 47] on link "Home" at bounding box center [383, 49] width 742 height 9
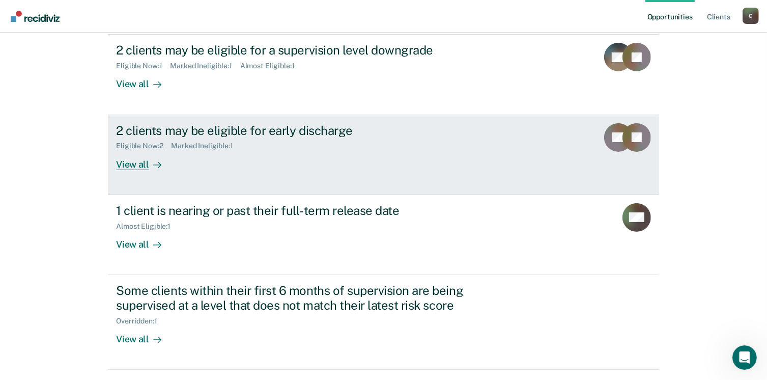
scroll to position [66, 0]
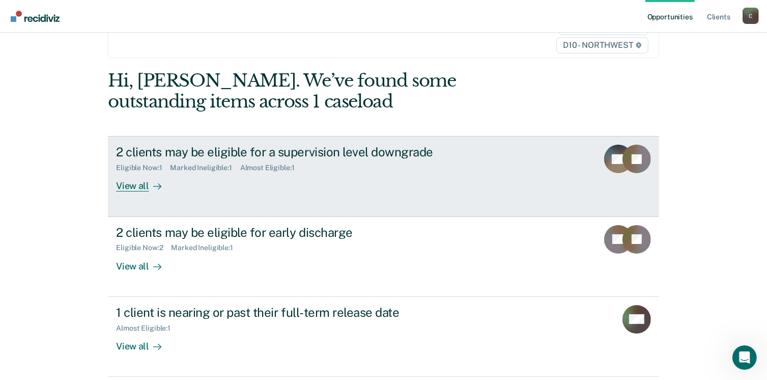
click at [154, 184] on icon at bounding box center [157, 186] width 8 height 8
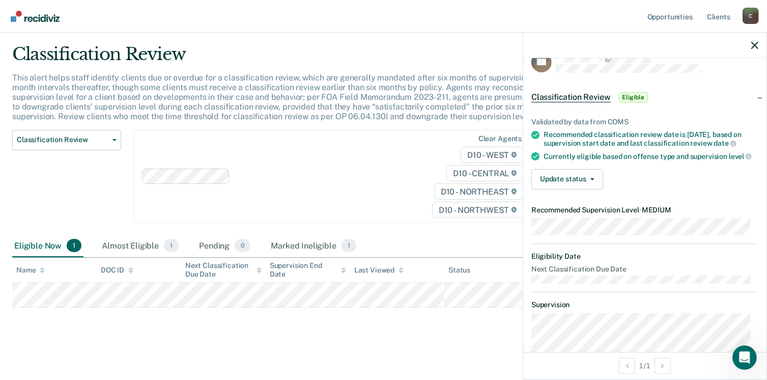
scroll to position [51, 0]
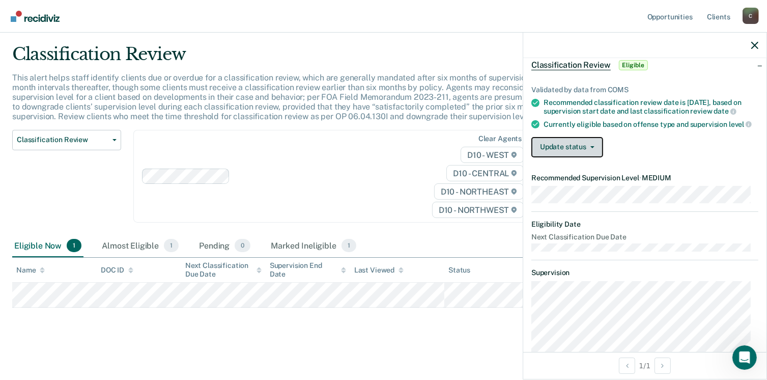
click at [593, 157] on button "Update status" at bounding box center [567, 147] width 72 height 20
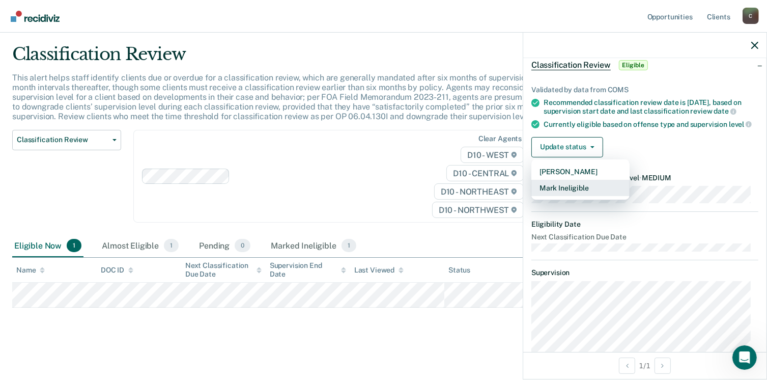
click at [583, 196] on button "Mark Ineligible" at bounding box center [580, 188] width 98 height 16
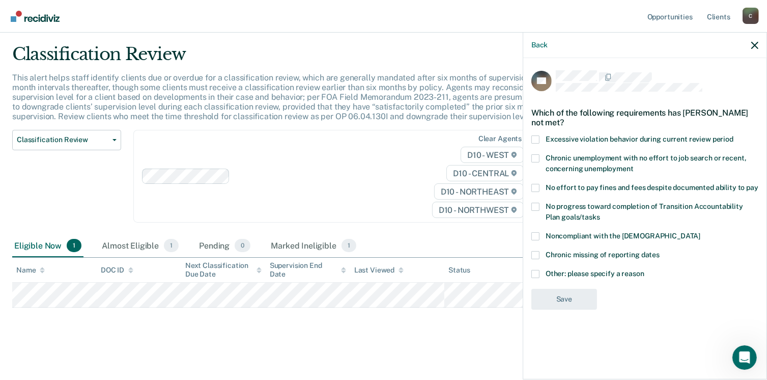
click at [534, 270] on span at bounding box center [535, 274] width 8 height 8
click at [644, 270] on input "Other: please specify a reason" at bounding box center [644, 270] width 0 height 0
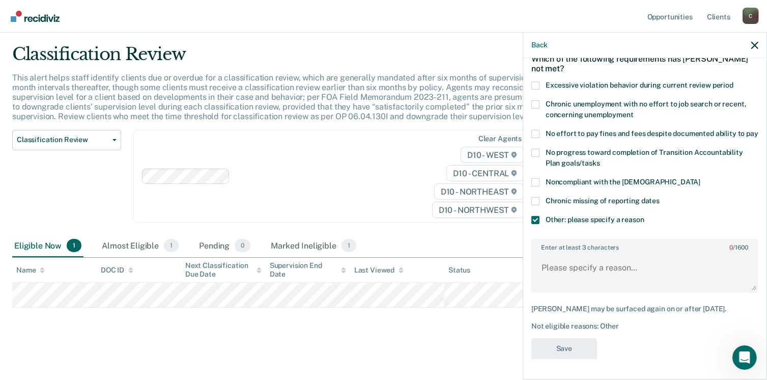
scroll to position [63, 0]
click at [613, 274] on textarea "Enter at least 3 characters 0 / 1600" at bounding box center [644, 272] width 225 height 38
click at [703, 232] on div "Other: please specify a reason" at bounding box center [644, 225] width 227 height 19
type textarea "parole has been reinstated"
click at [577, 345] on button "Save" at bounding box center [564, 348] width 66 height 21
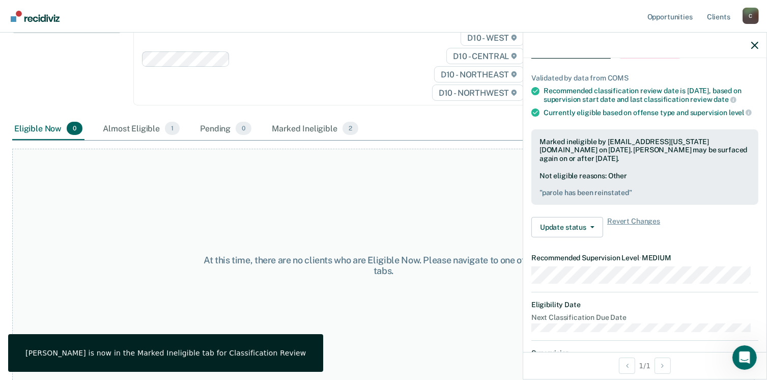
scroll to position [0, 0]
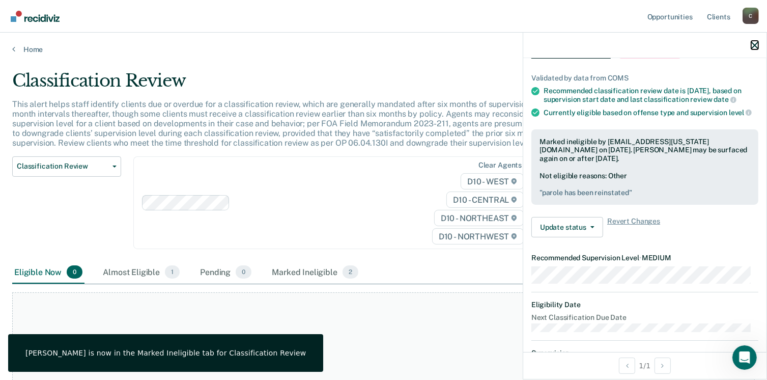
click at [757, 48] on icon "button" at bounding box center [754, 45] width 7 height 7
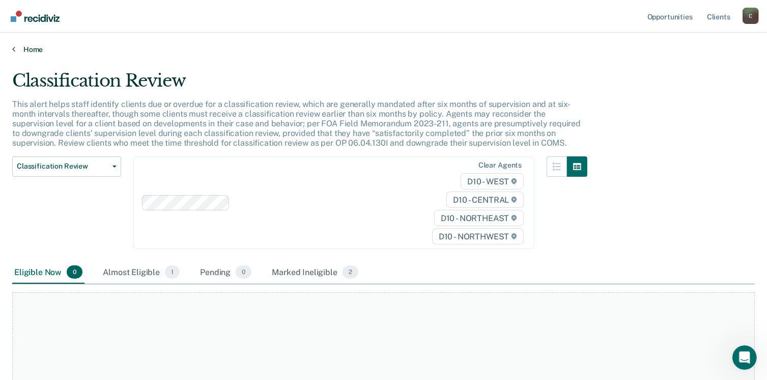
click at [31, 49] on link "Home" at bounding box center [383, 49] width 742 height 9
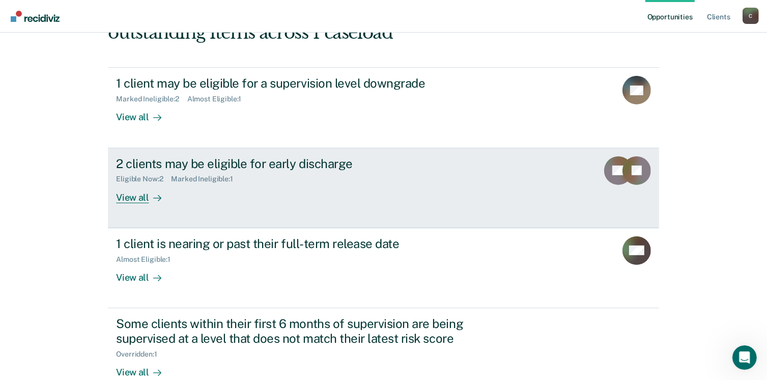
scroll to position [153, 0]
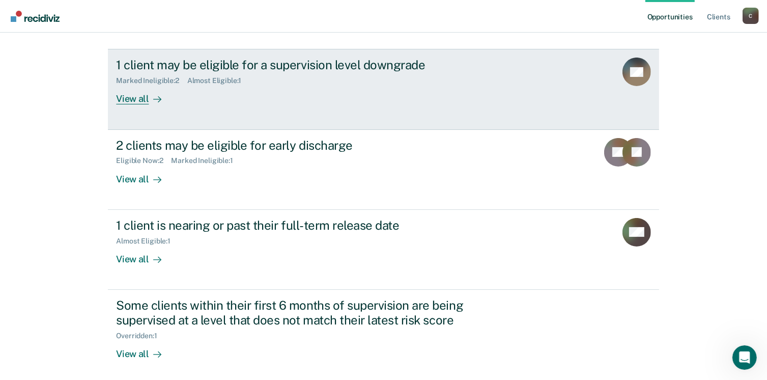
click at [141, 100] on div "View all" at bounding box center [144, 95] width 57 height 20
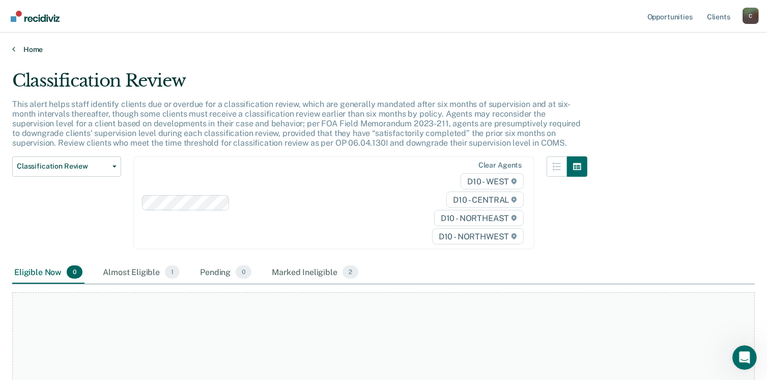
click at [14, 50] on icon at bounding box center [13, 49] width 3 height 8
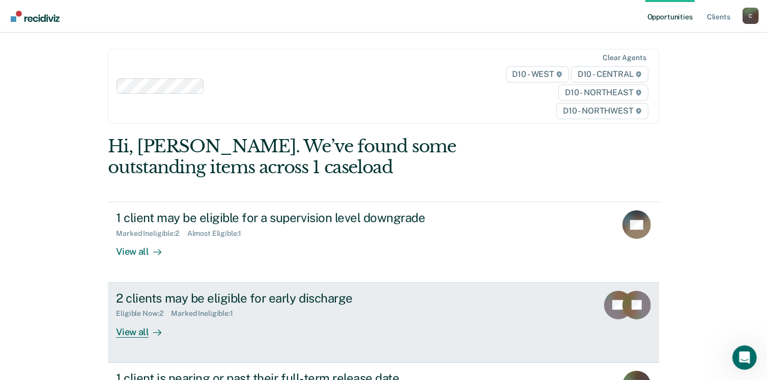
click at [614, 303] on rect at bounding box center [618, 305] width 28 height 28
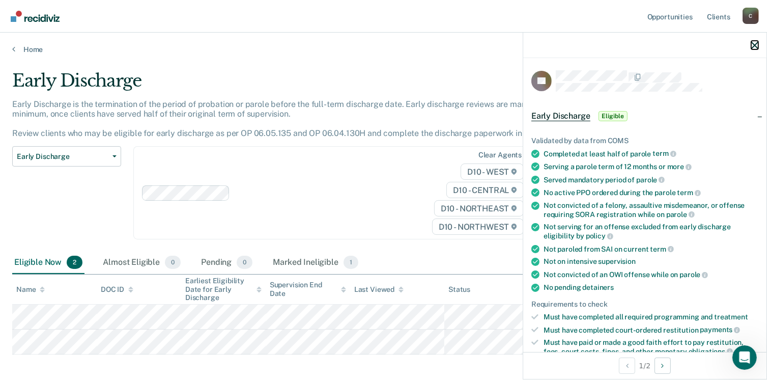
click at [756, 46] on icon "button" at bounding box center [754, 45] width 7 height 7
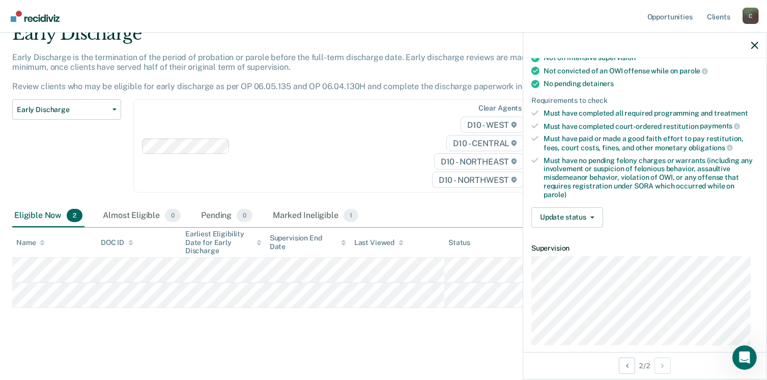
scroll to position [309, 0]
